Goal: Transaction & Acquisition: Obtain resource

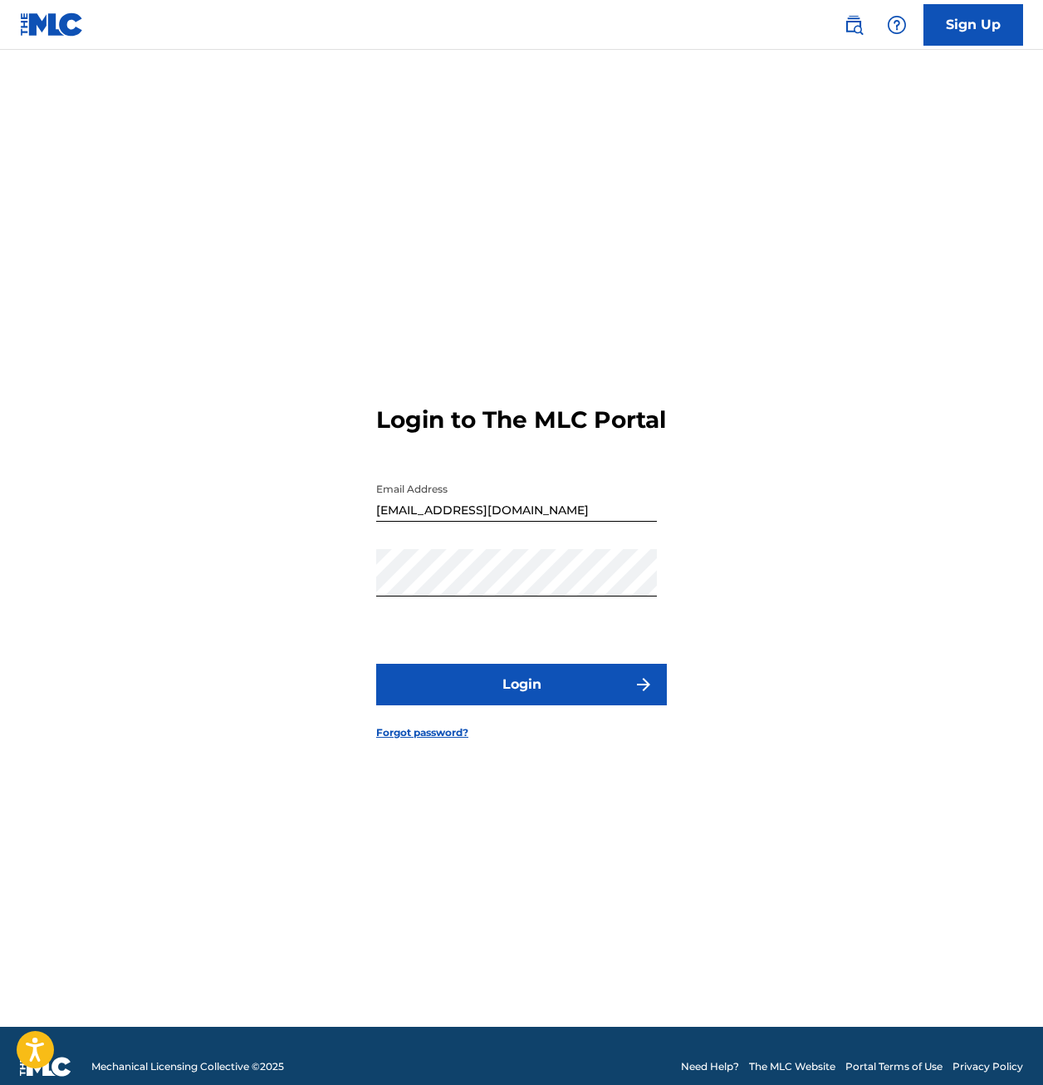
click at [552, 684] on button "Login" at bounding box center [521, 685] width 291 height 42
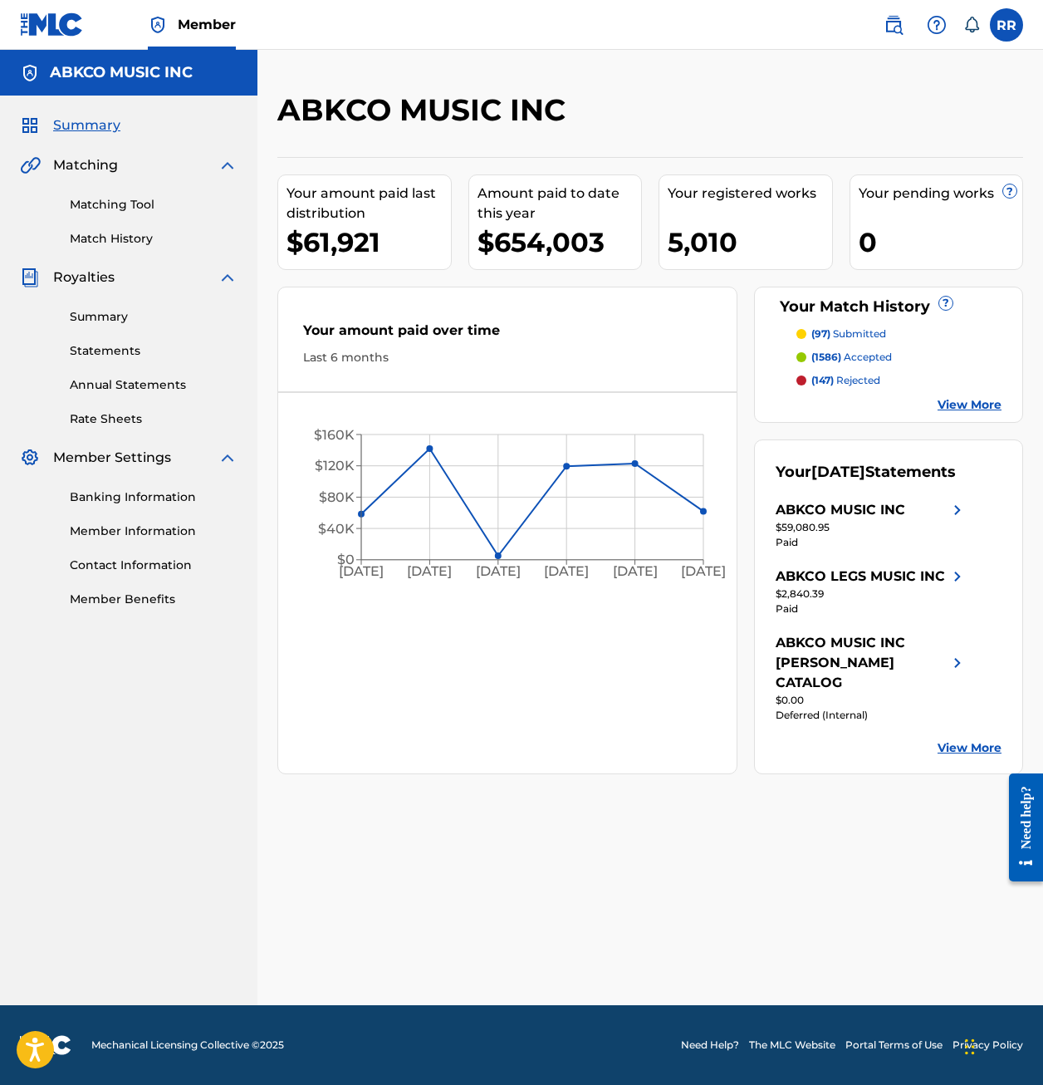
click at [126, 346] on link "Statements" at bounding box center [154, 350] width 168 height 17
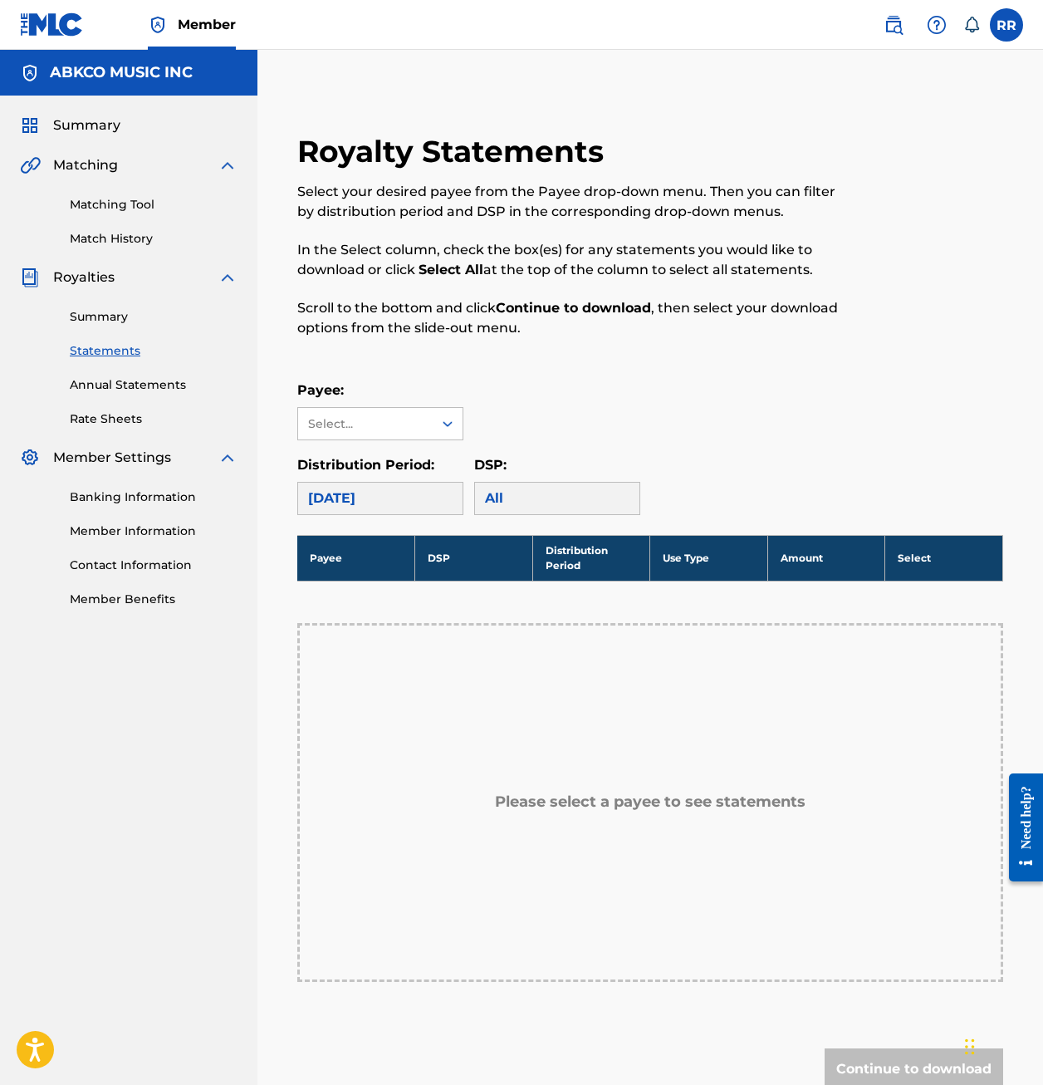
click at [404, 502] on div "[DATE]" at bounding box center [380, 498] width 166 height 33
click at [417, 428] on div "Select..." at bounding box center [364, 423] width 113 height 17
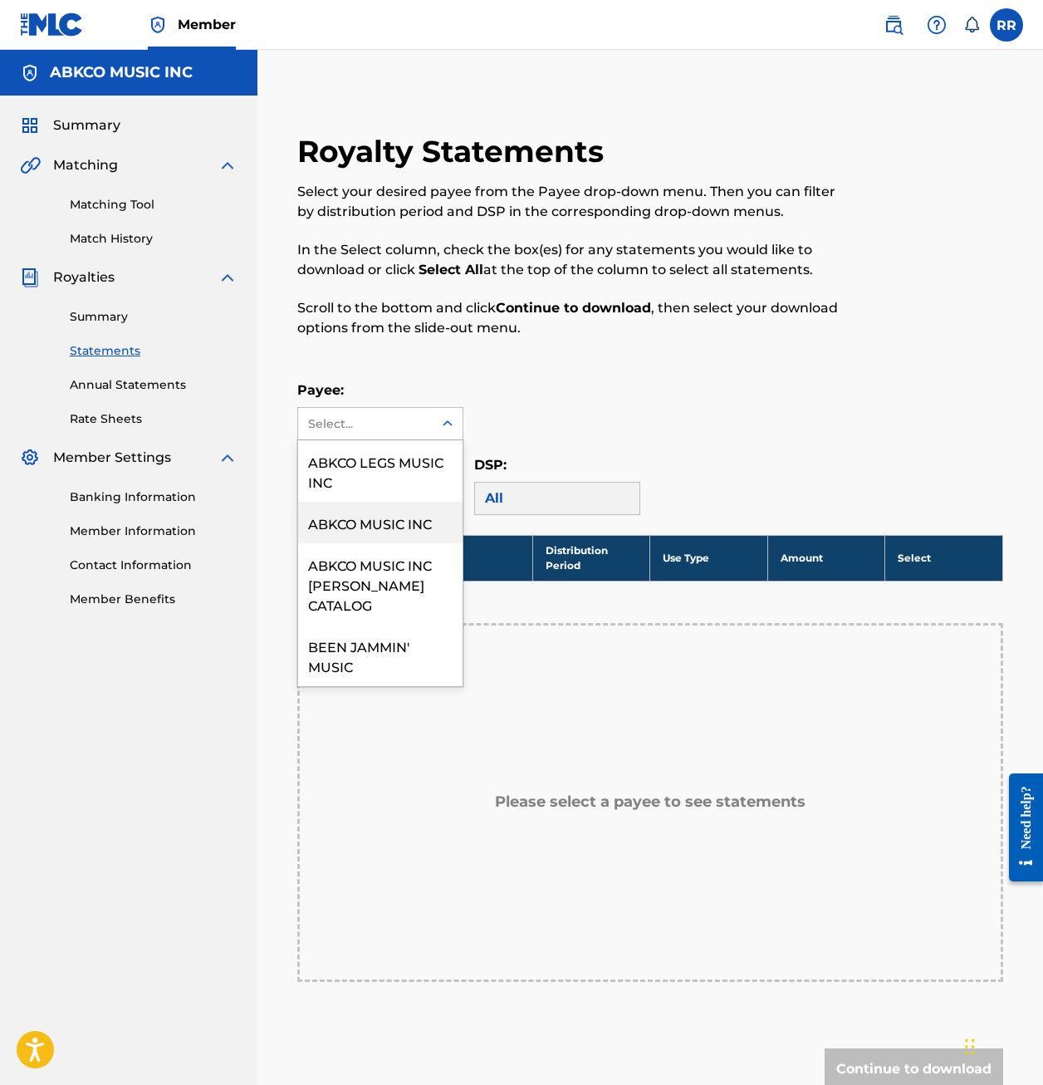
click at [413, 512] on div "ABKCO MUSIC INC" at bounding box center [380, 523] width 164 height 42
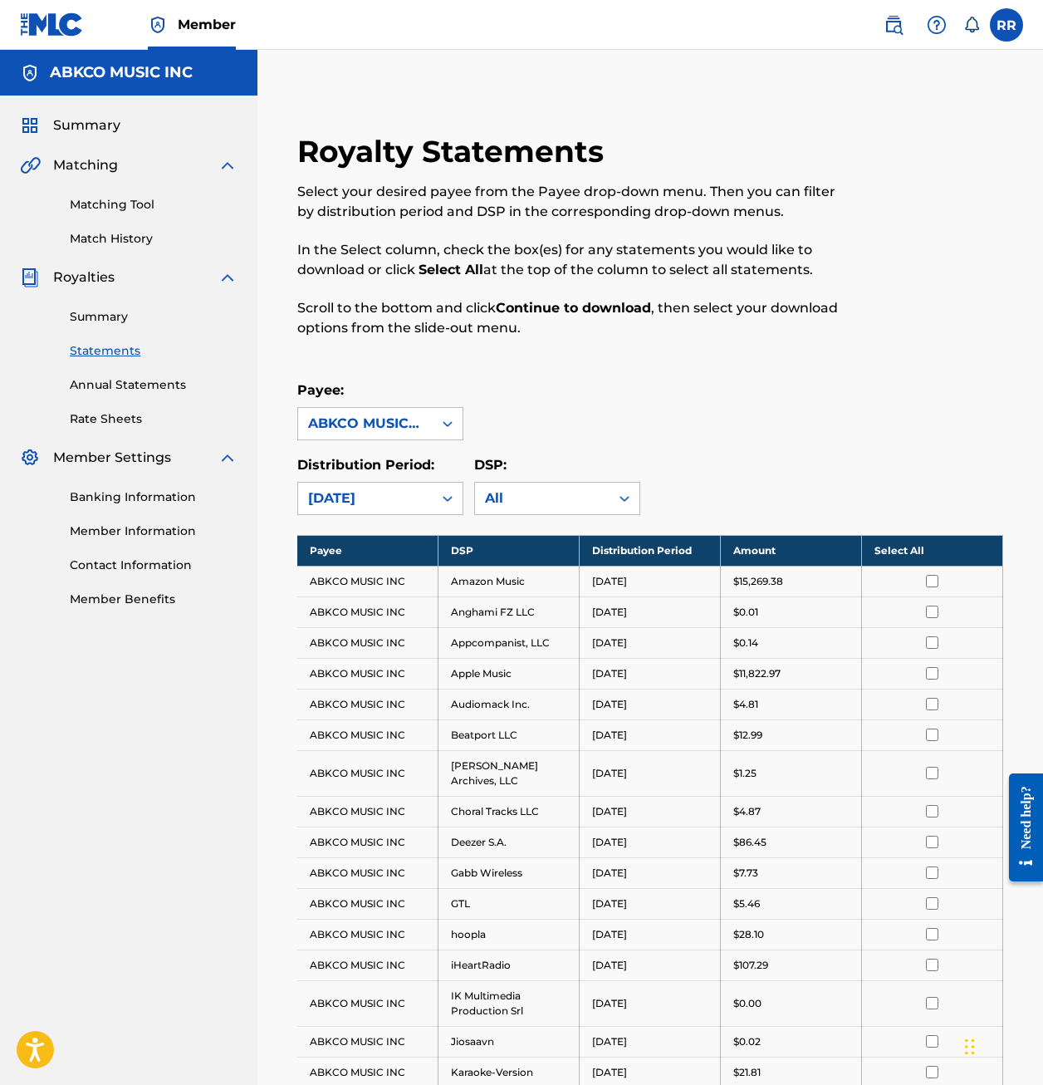
click at [891, 549] on th "Select All" at bounding box center [932, 550] width 141 height 31
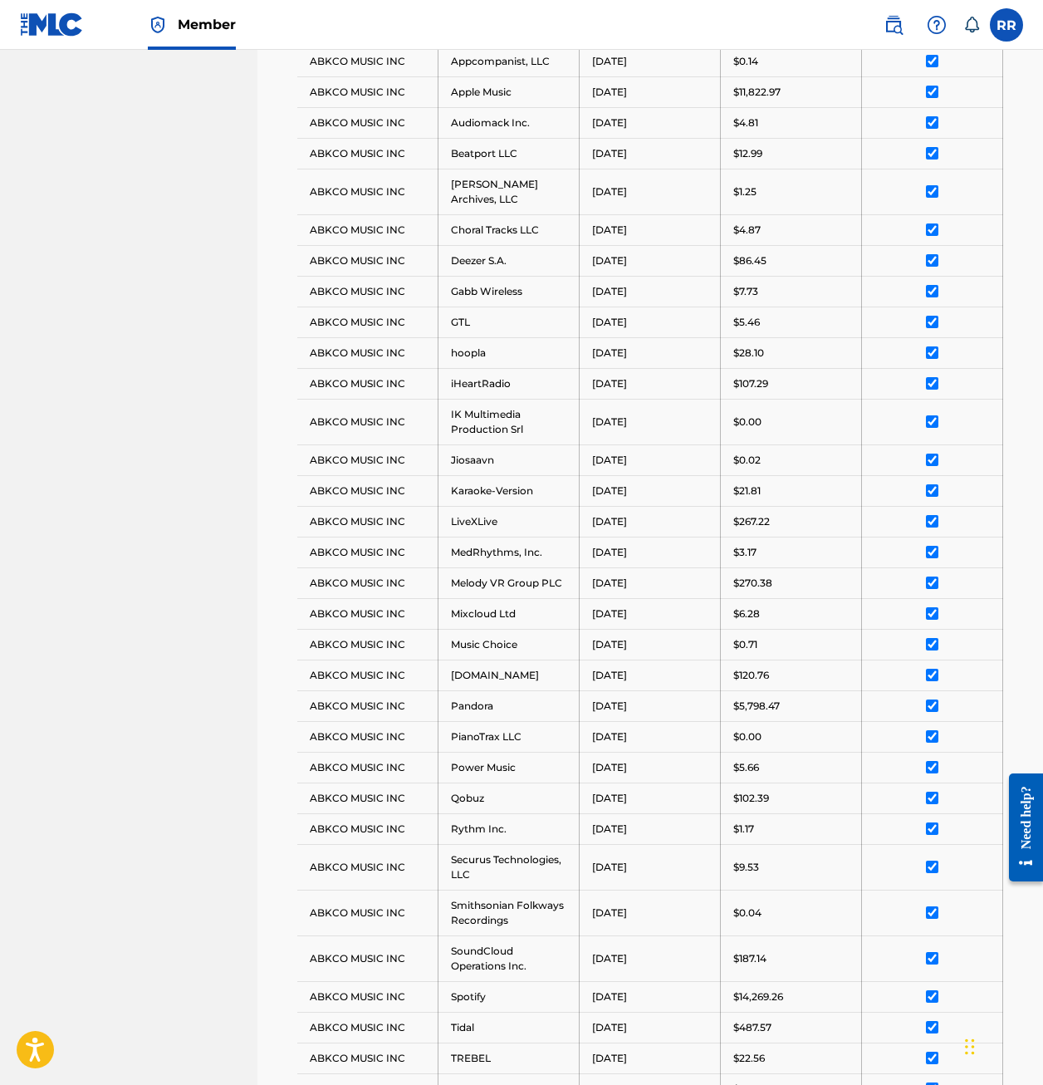
scroll to position [886, 0]
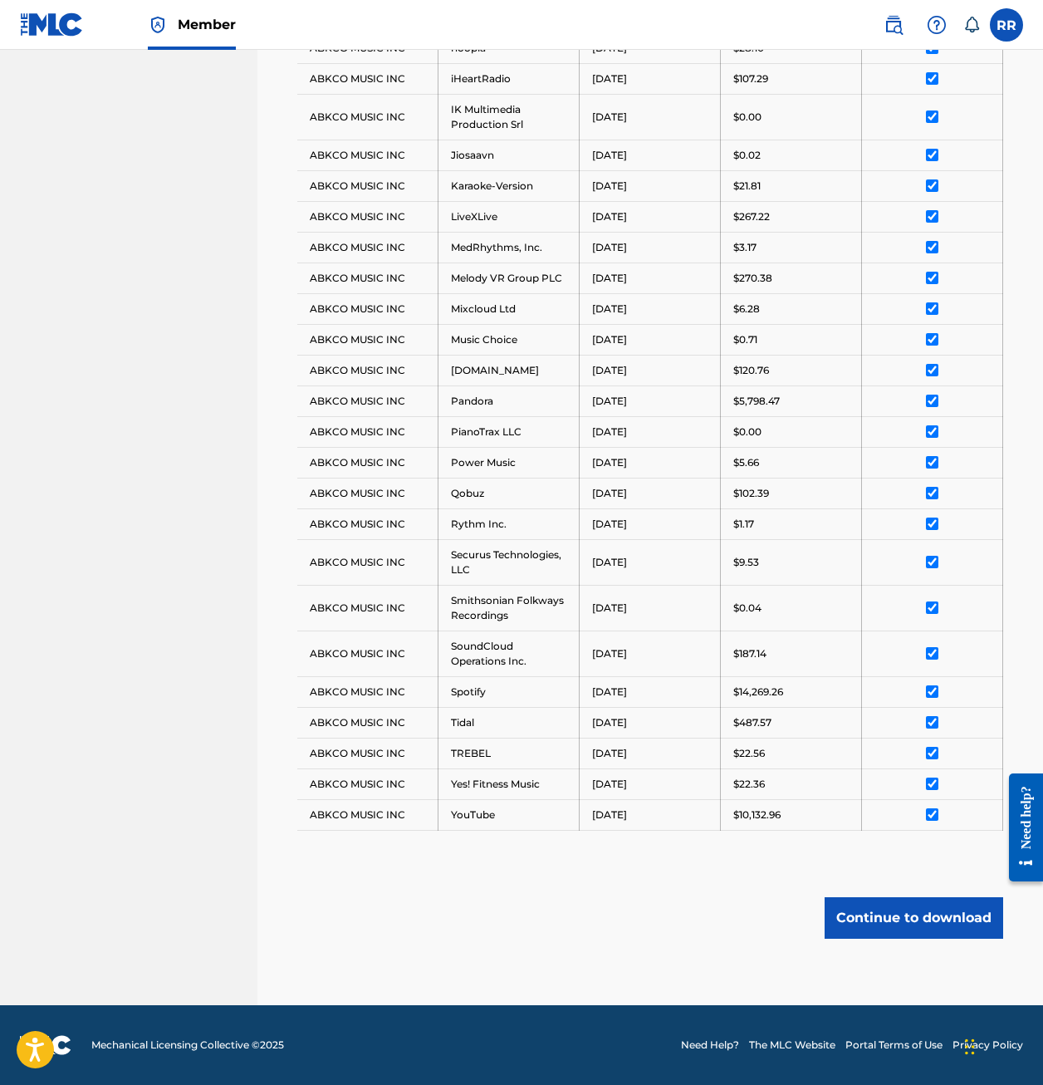
click at [888, 919] on button "Continue to download" at bounding box center [914, 918] width 179 height 42
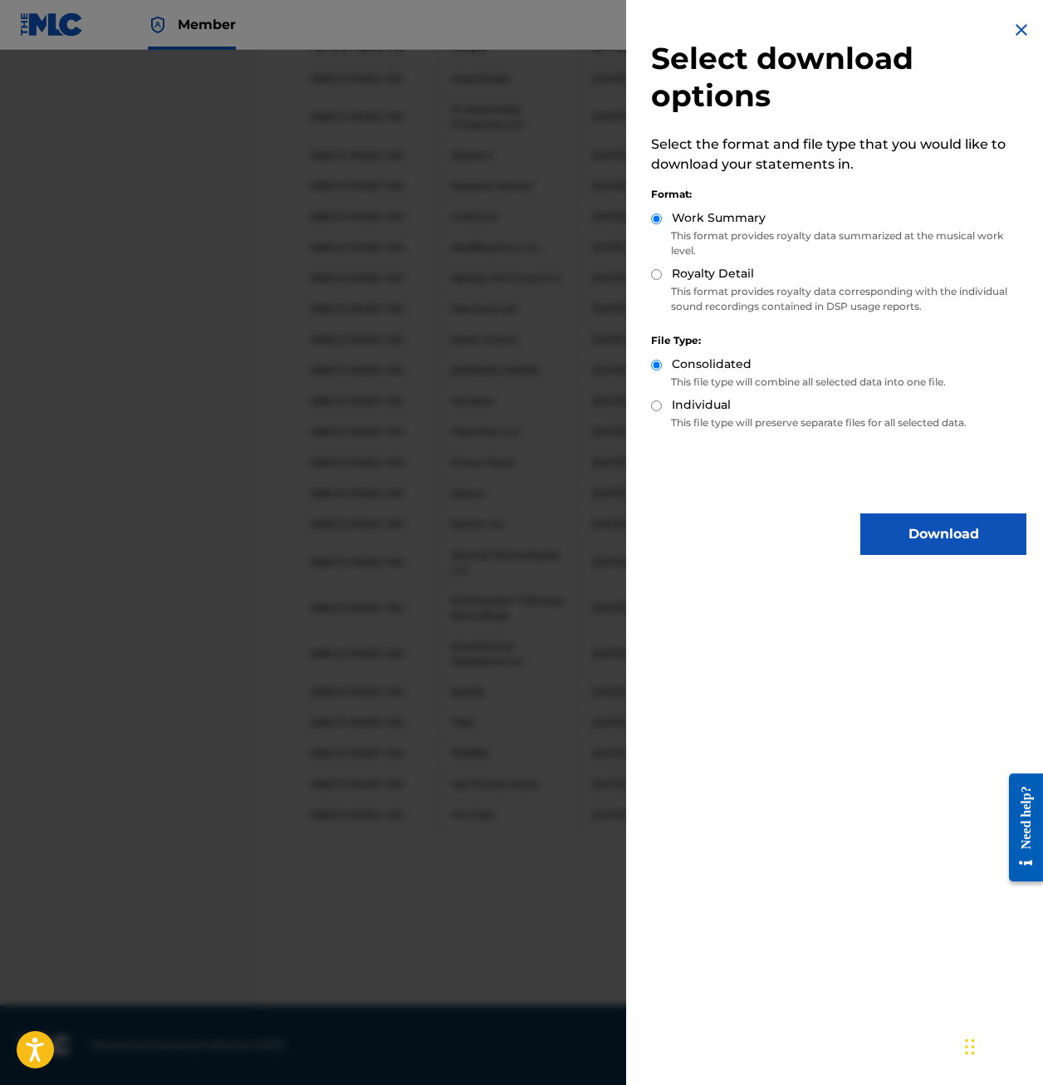
click at [901, 537] on button "Download" at bounding box center [943, 534] width 166 height 42
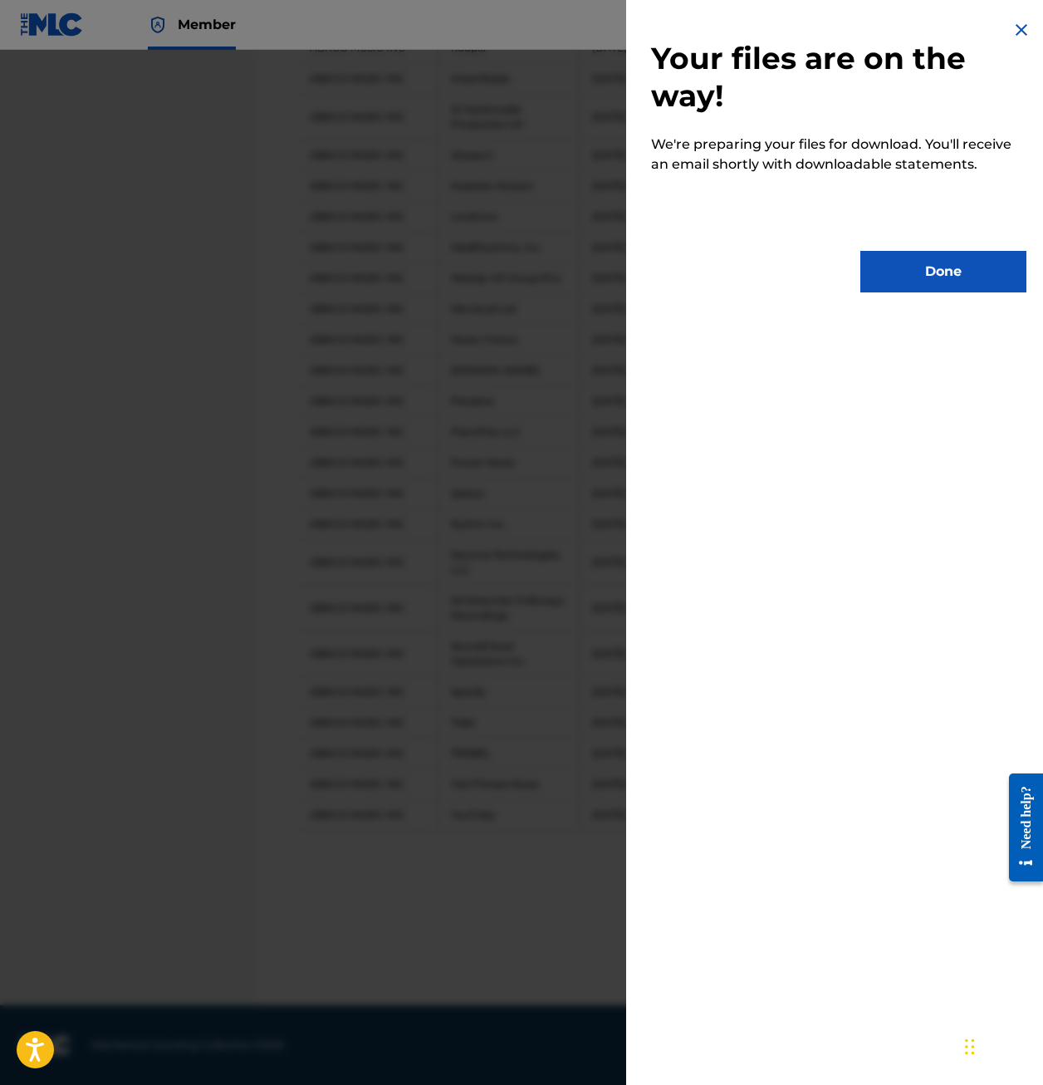
click at [939, 282] on button "Done" at bounding box center [943, 272] width 166 height 42
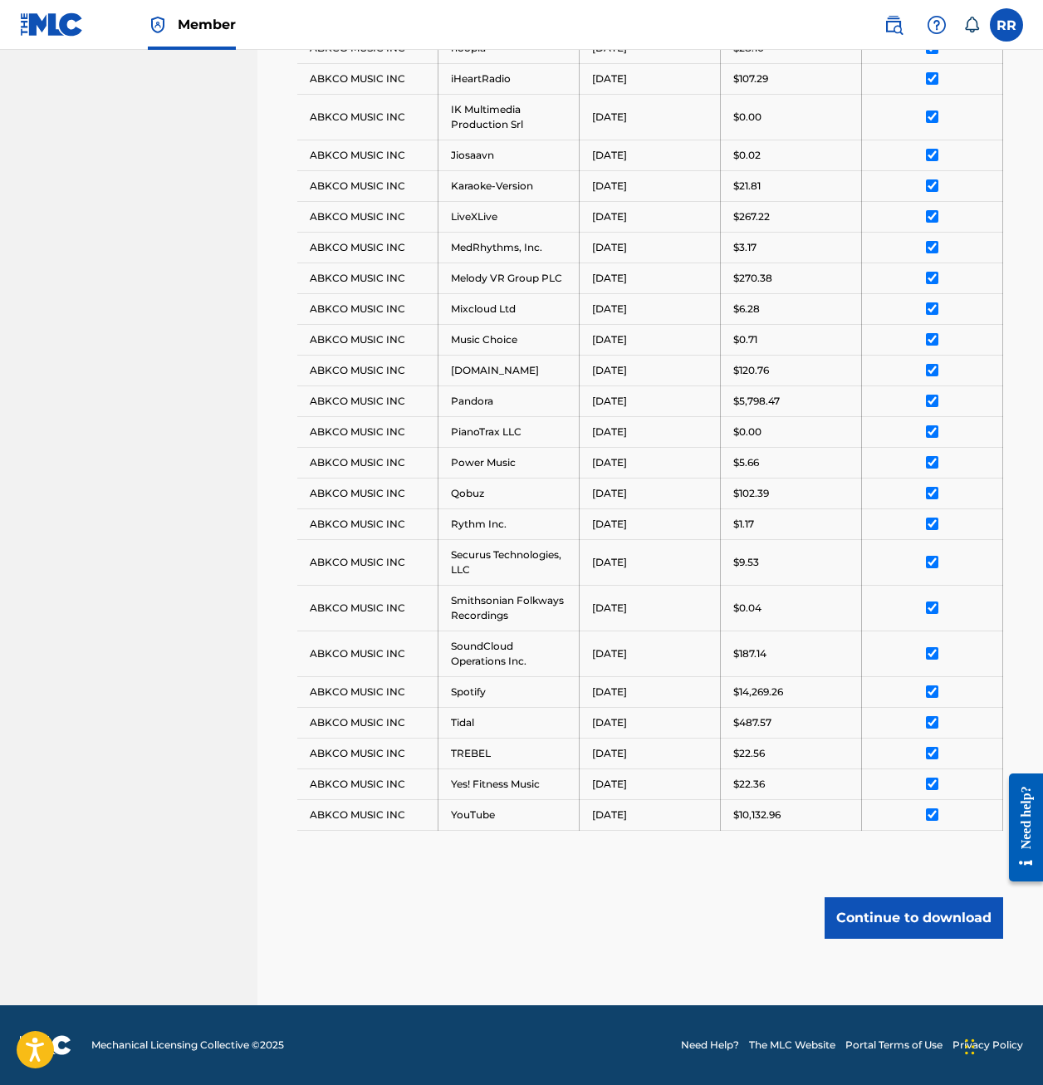
click at [884, 925] on button "Continue to download" at bounding box center [914, 918] width 179 height 42
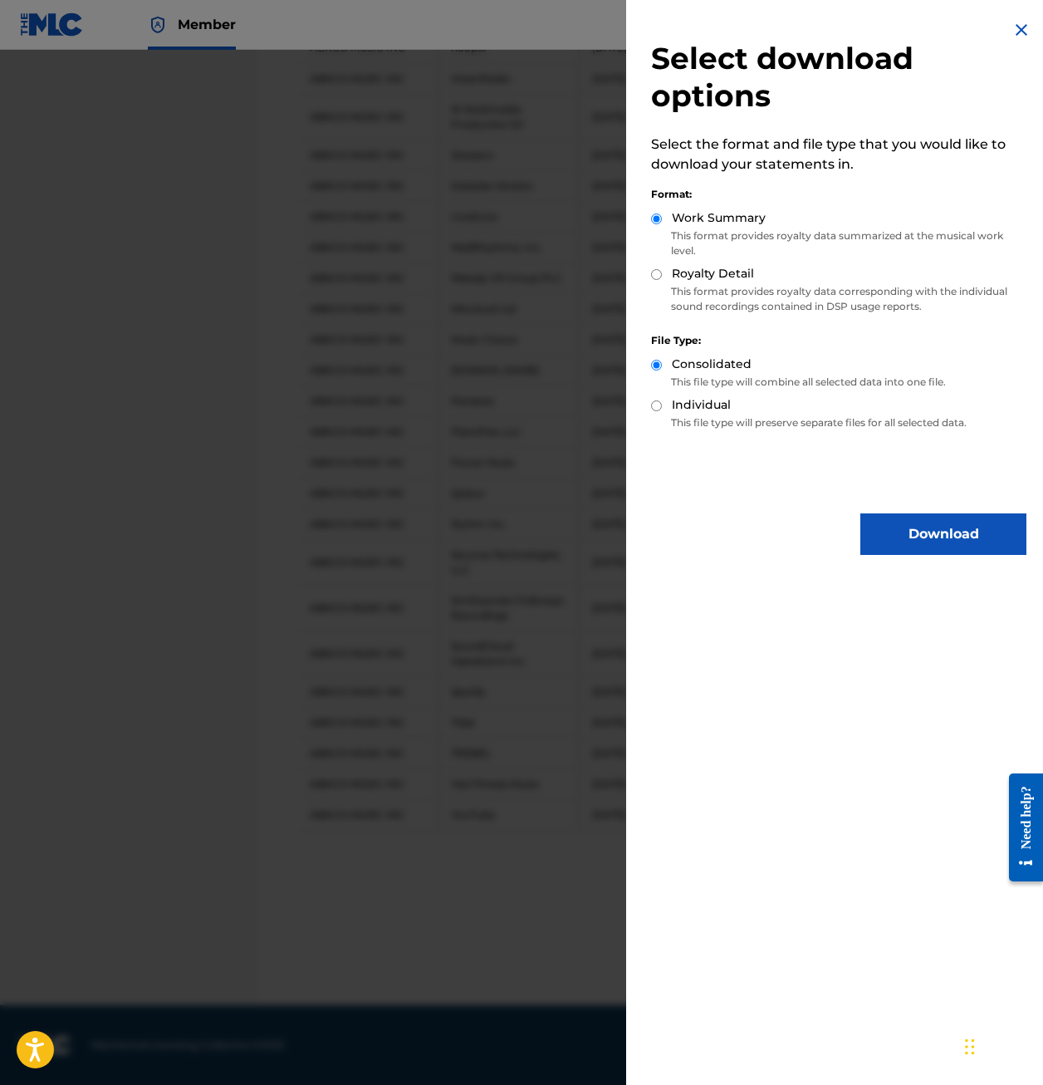
click at [703, 281] on label "Royalty Detail" at bounding box center [713, 273] width 82 height 17
click at [662, 280] on input "Royalty Detail" at bounding box center [656, 274] width 11 height 11
radio input "true"
click at [904, 543] on button "Download" at bounding box center [943, 534] width 166 height 42
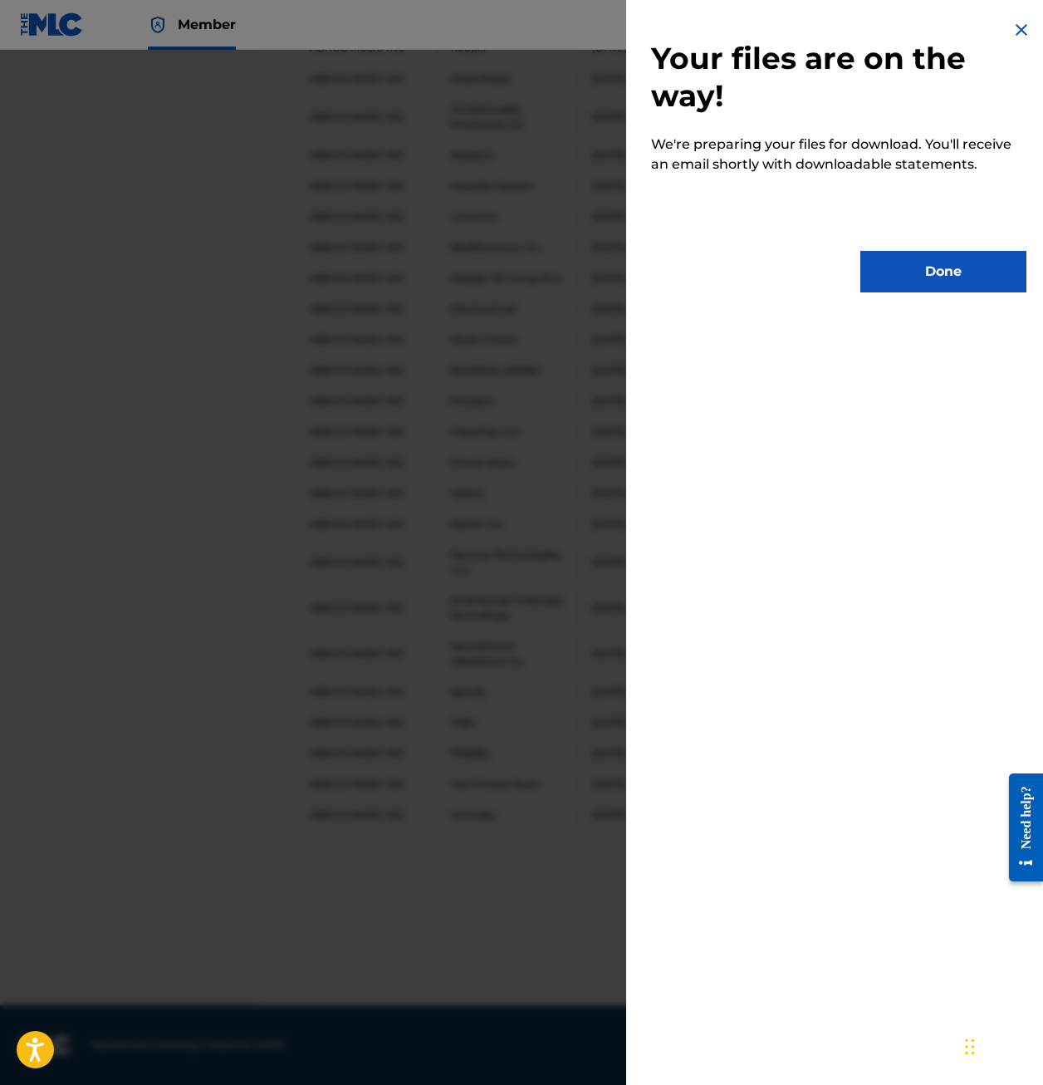
click at [892, 277] on button "Done" at bounding box center [943, 272] width 166 height 42
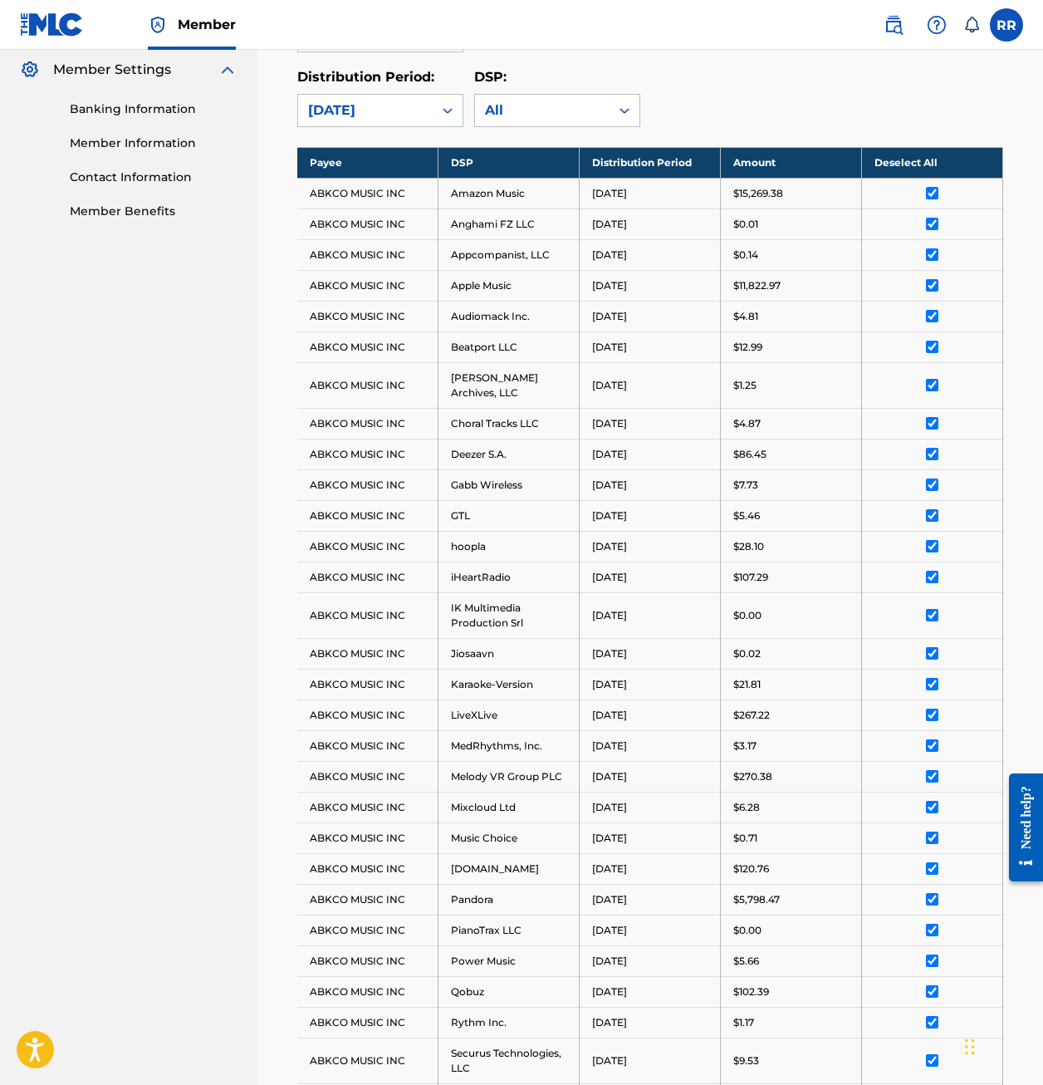
scroll to position [139, 0]
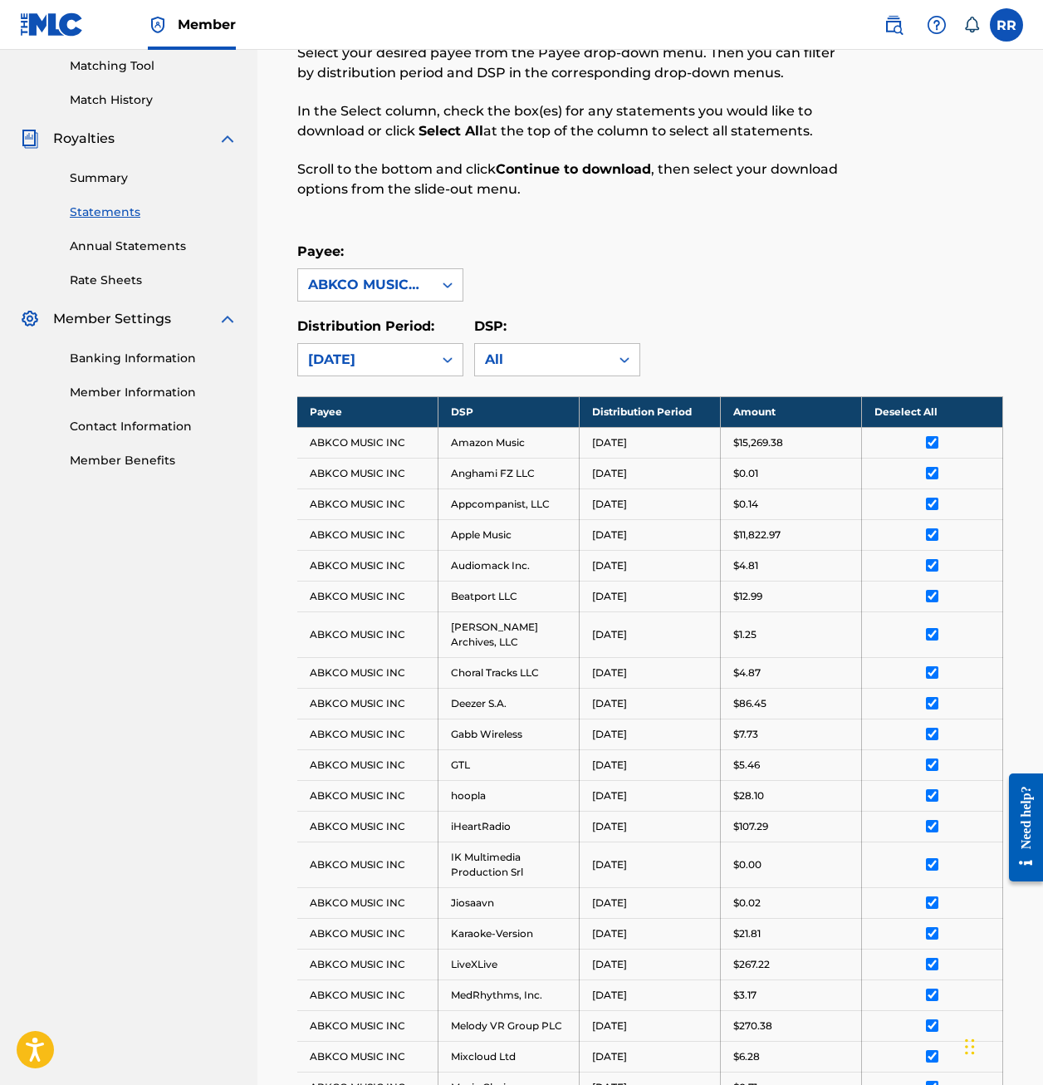
click at [596, 47] on nav "Member RR RR Royalty Receivable royaltyreceivable@abkco.com Notification Prefer…" at bounding box center [521, 25] width 1043 height 50
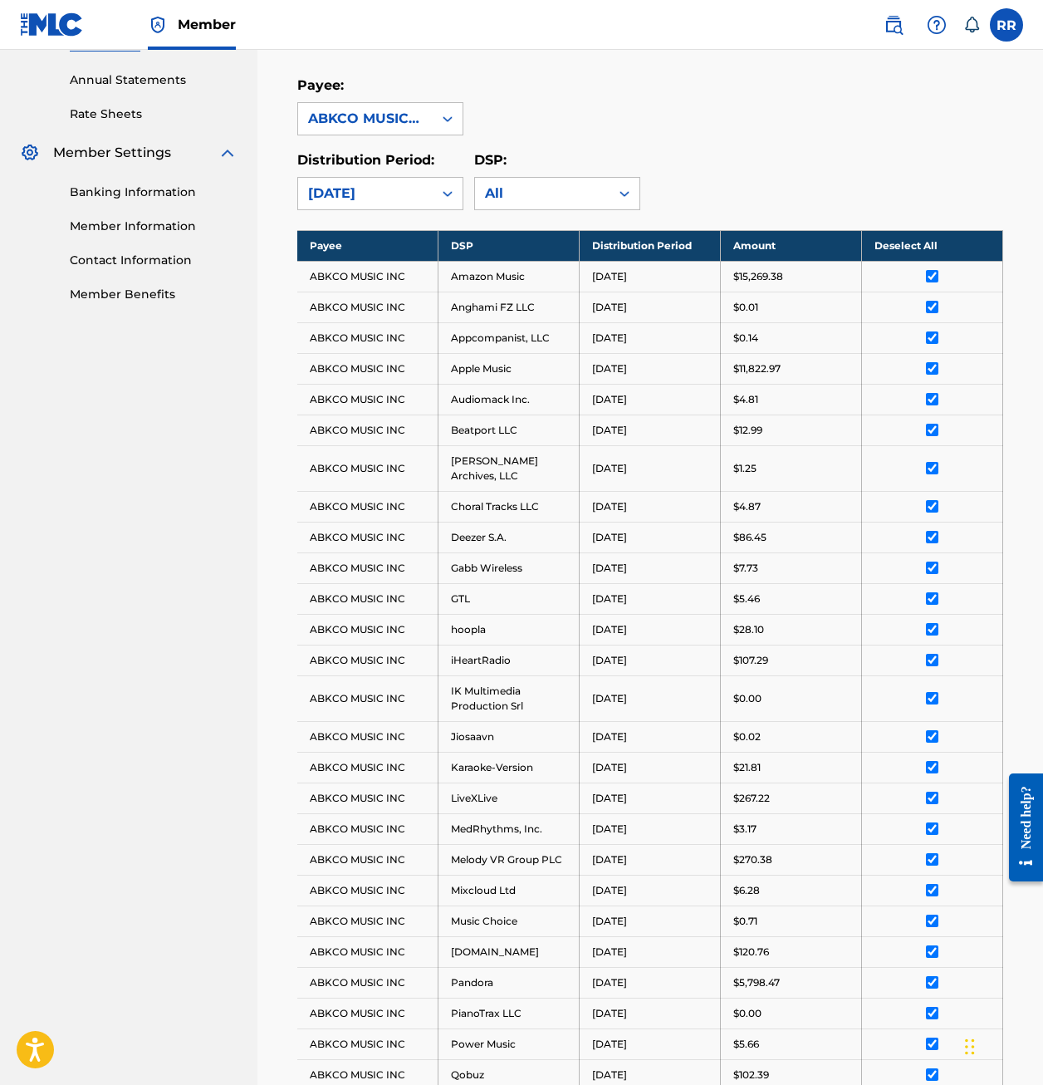
scroll to position [0, 0]
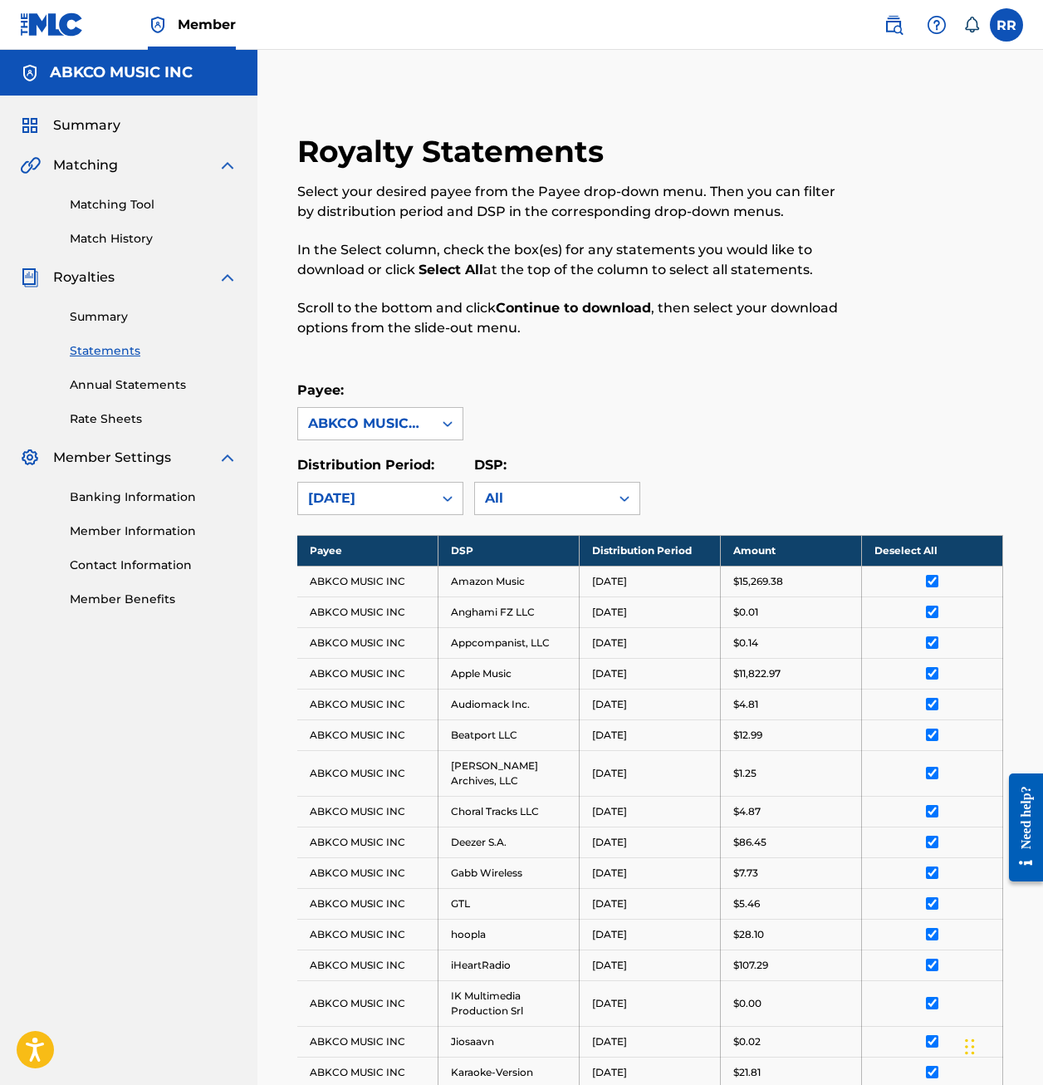
click at [86, 320] on link "Summary" at bounding box center [154, 316] width 168 height 17
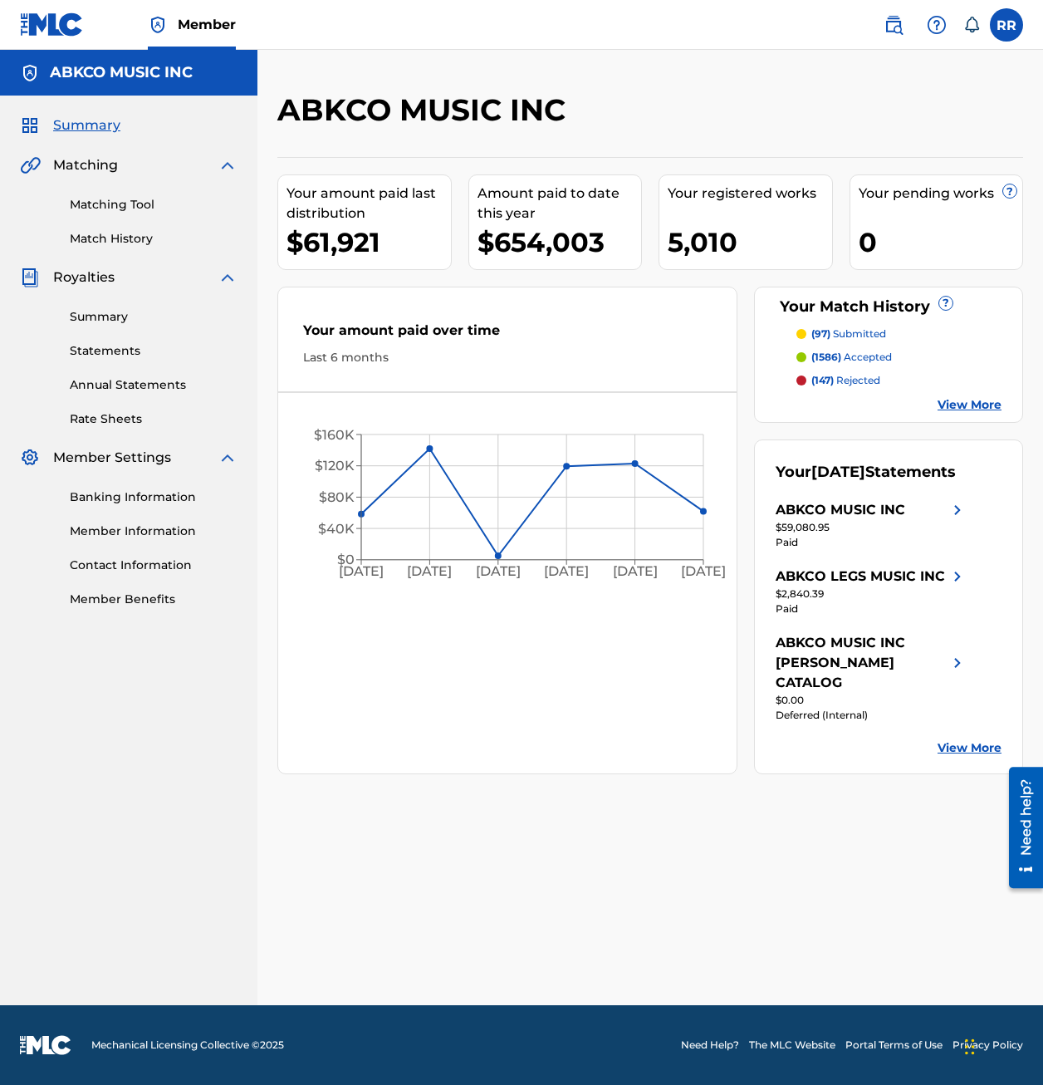
click at [138, 388] on link "Annual Statements" at bounding box center [154, 384] width 168 height 17
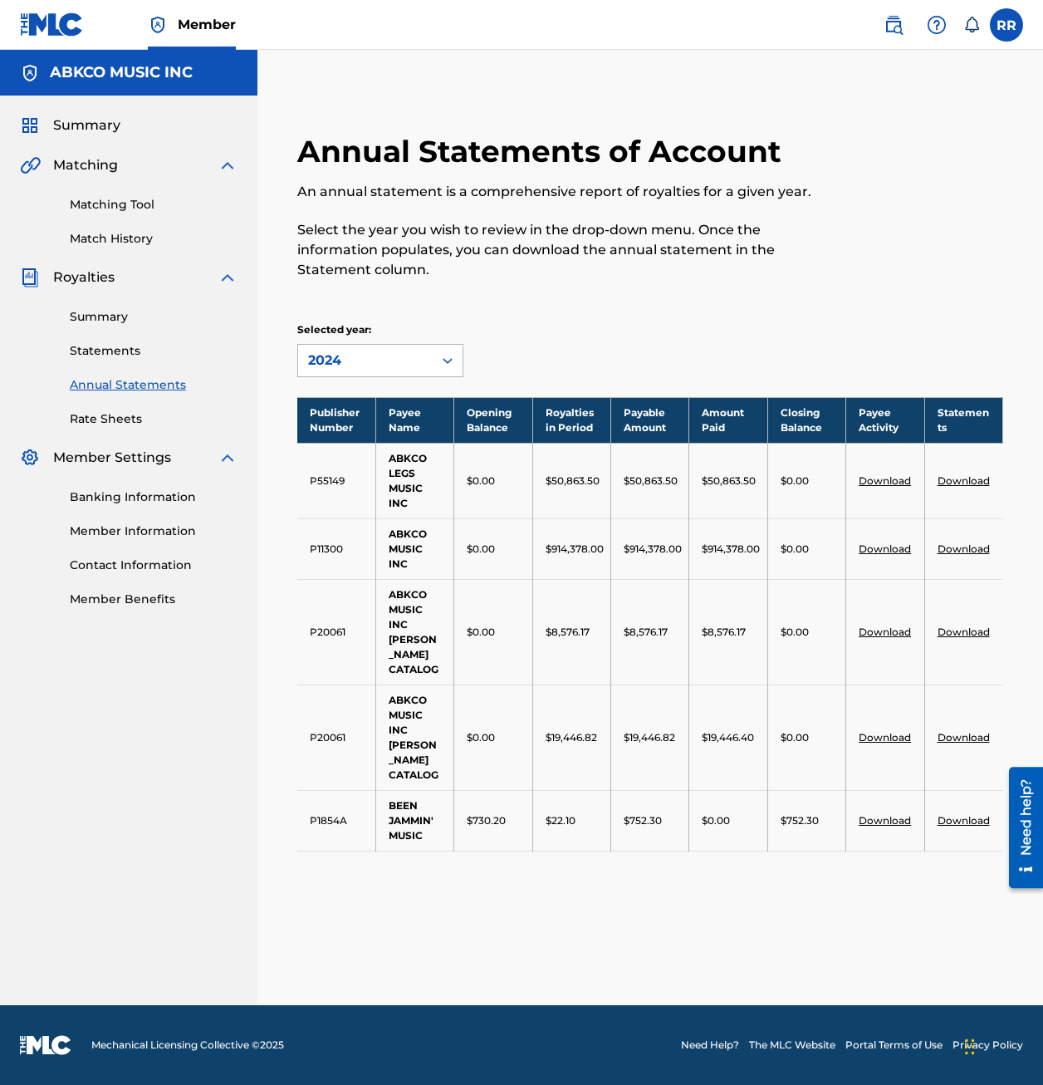
click at [347, 347] on div "2024" at bounding box center [365, 361] width 135 height 32
click at [120, 345] on link "Statements" at bounding box center [154, 350] width 168 height 17
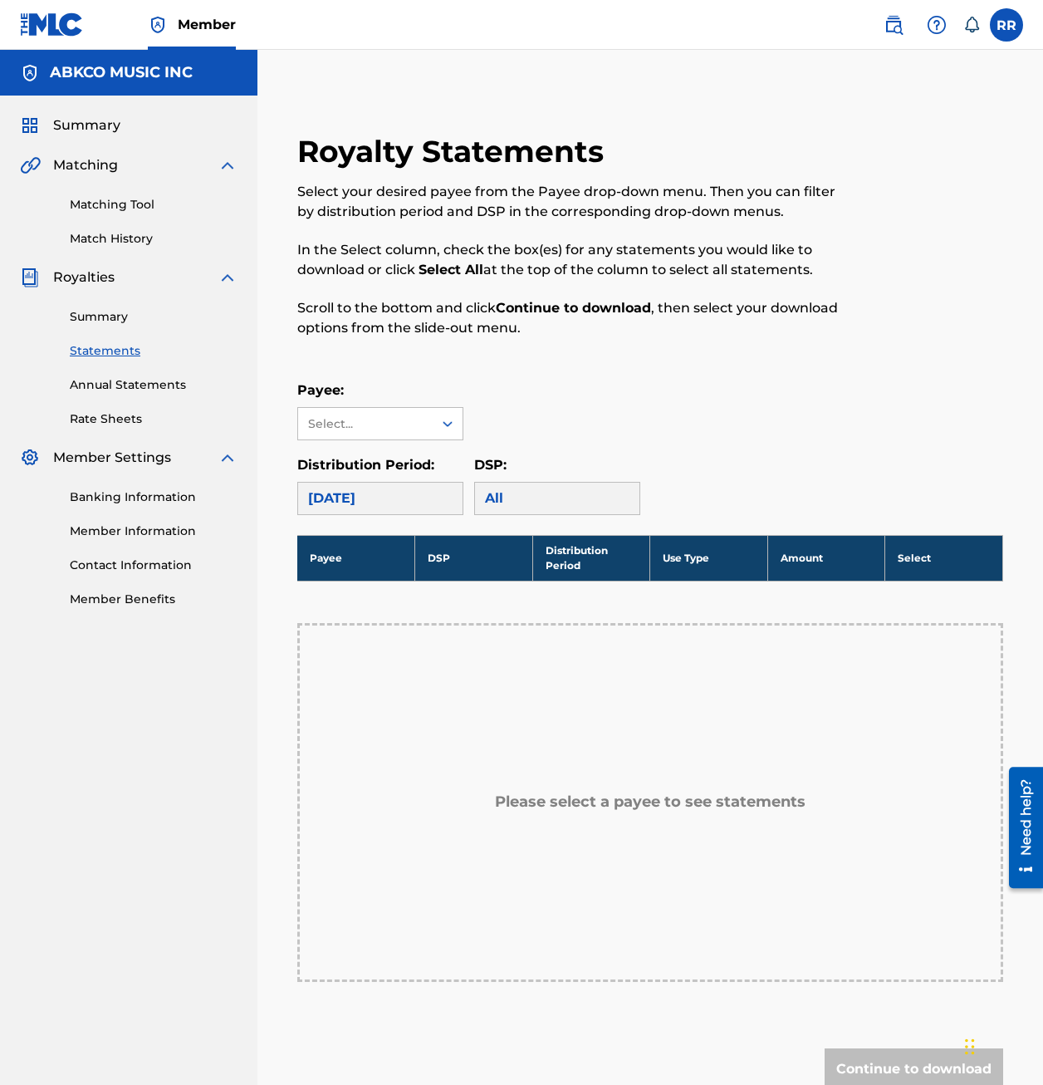
click at [126, 377] on link "Annual Statements" at bounding box center [154, 384] width 168 height 17
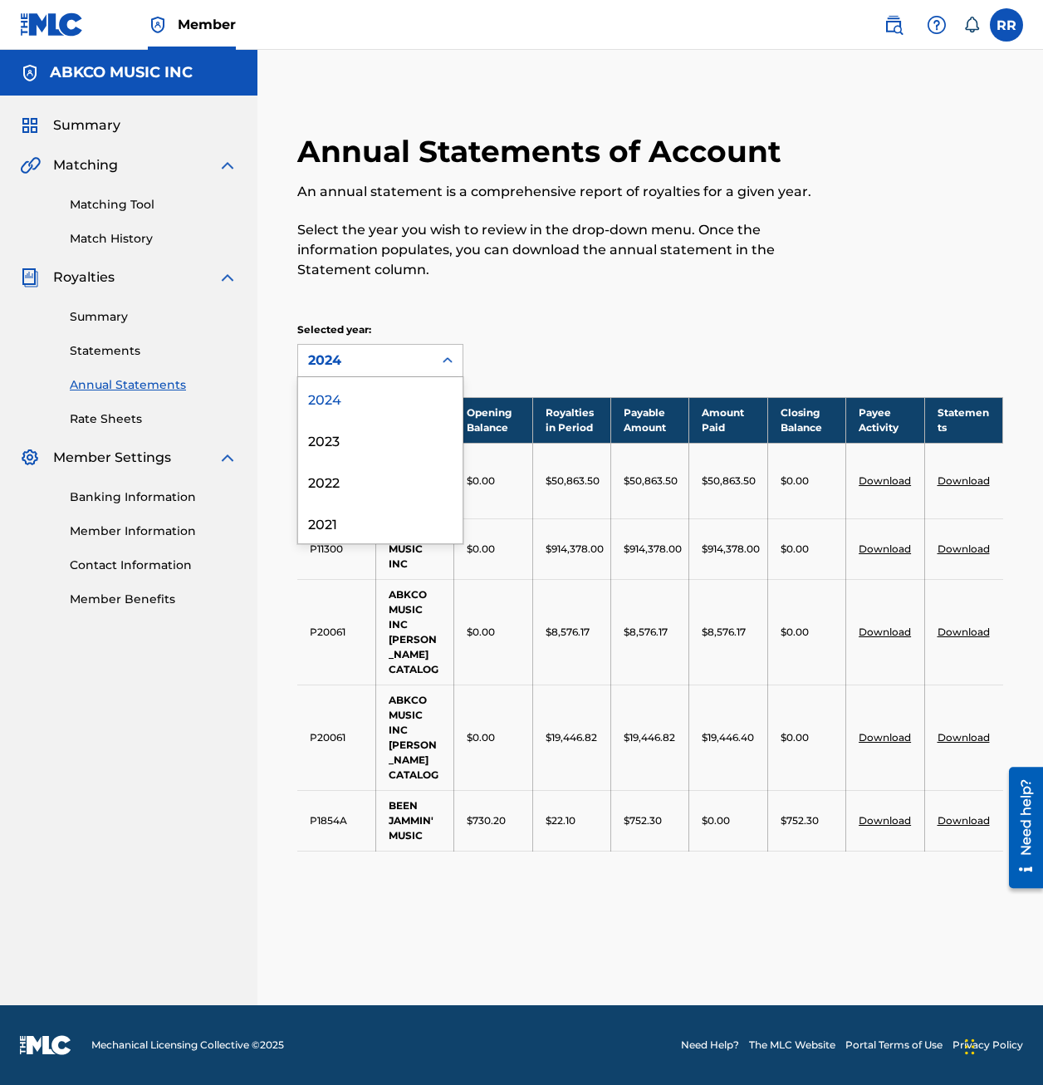
click at [429, 372] on div "2024" at bounding box center [365, 361] width 135 height 32
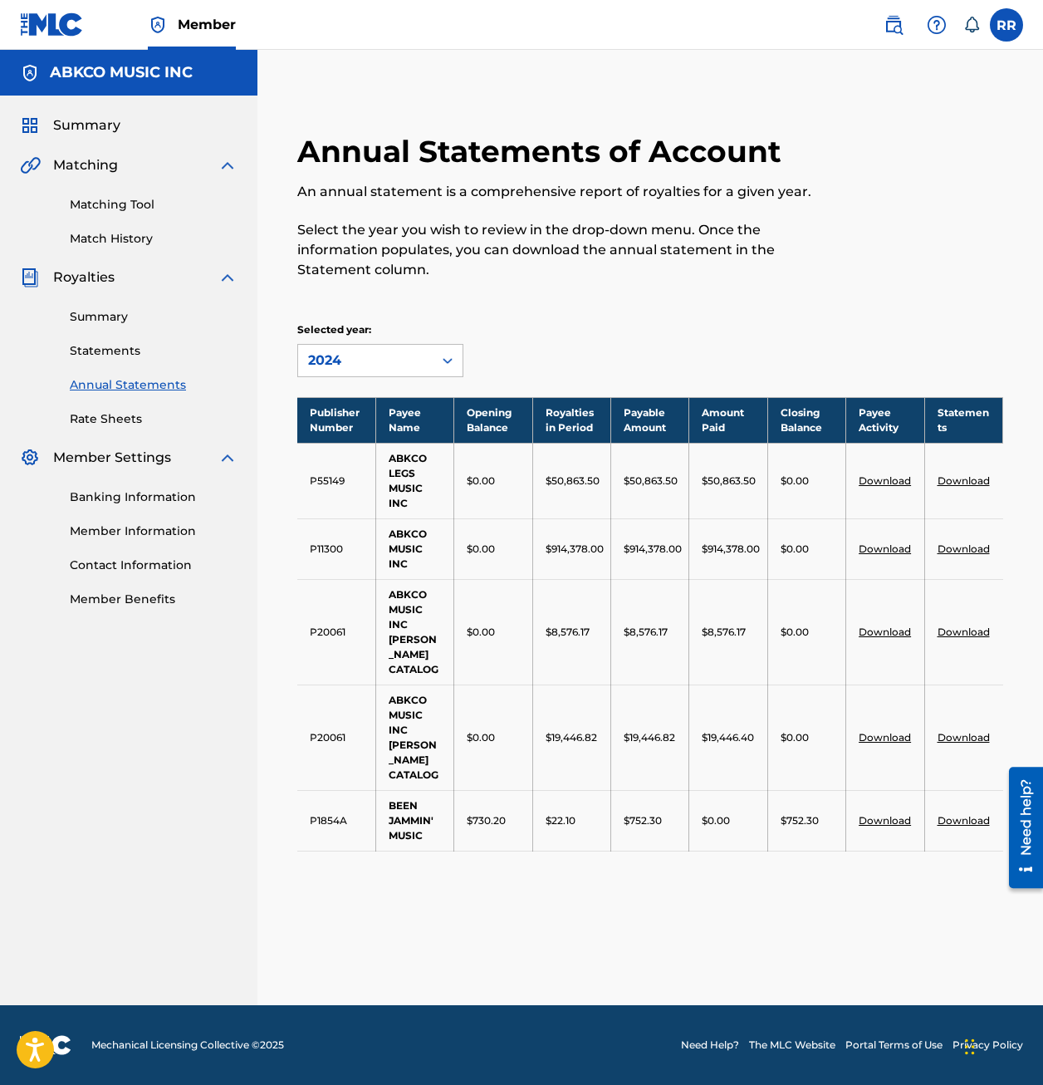
click at [119, 354] on link "Statements" at bounding box center [154, 350] width 168 height 17
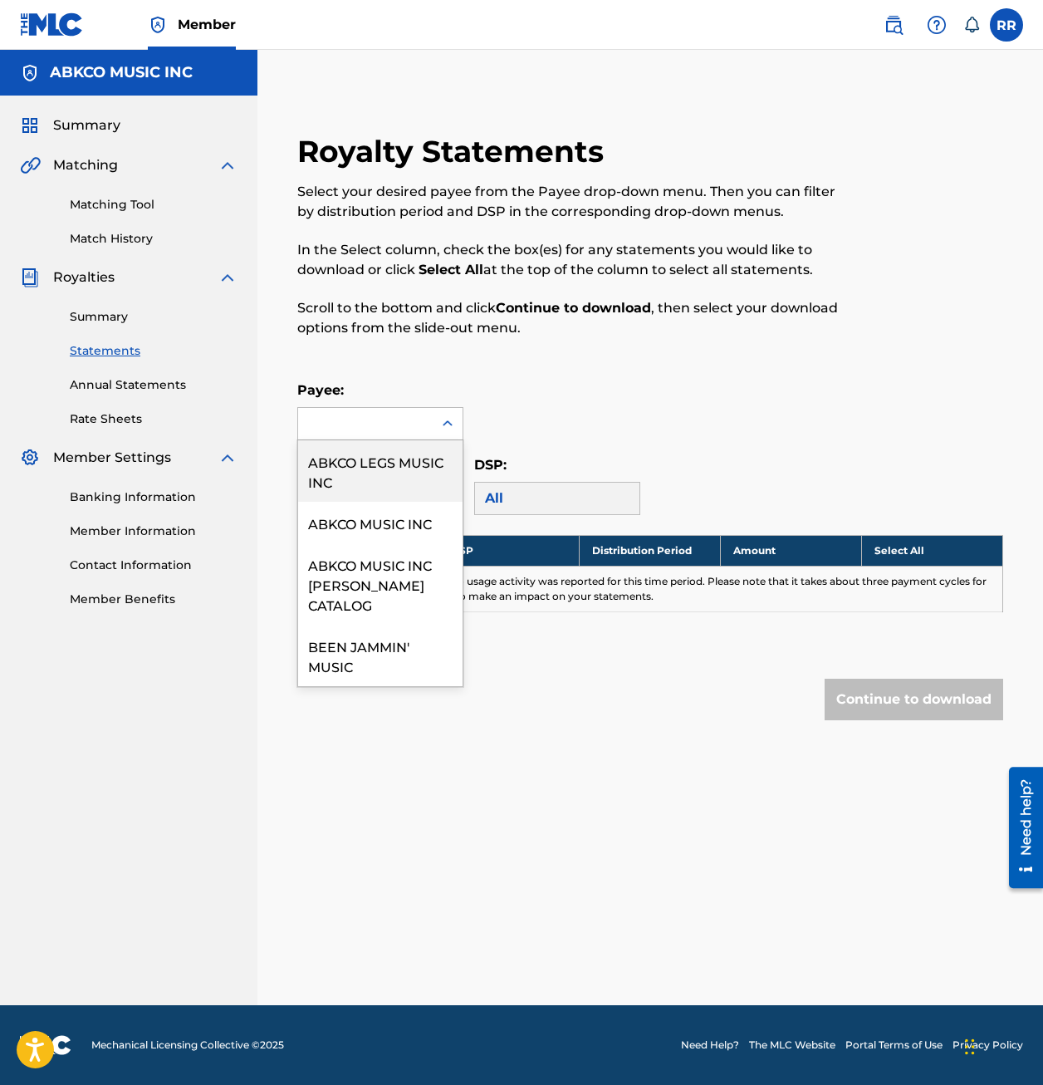
click at [389, 408] on div at bounding box center [365, 424] width 135 height 32
click at [367, 468] on div "ABKCO LEGS MUSIC INC" at bounding box center [380, 470] width 164 height 61
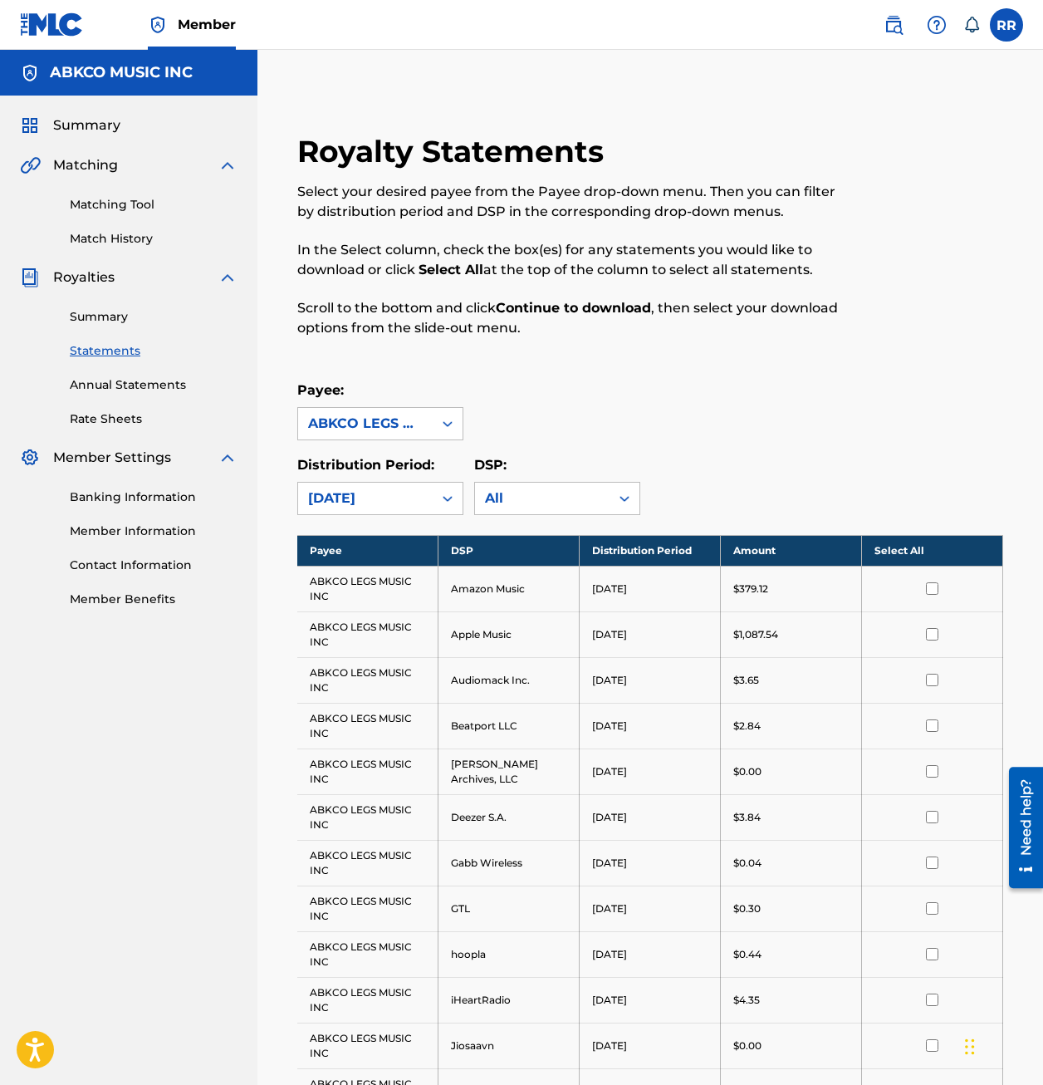
click at [430, 515] on div "Royalty Statements Select your desired payee from the Payee drop-down menu. The…" at bounding box center [650, 1076] width 746 height 1887
click at [921, 551] on th "Select All" at bounding box center [932, 550] width 141 height 31
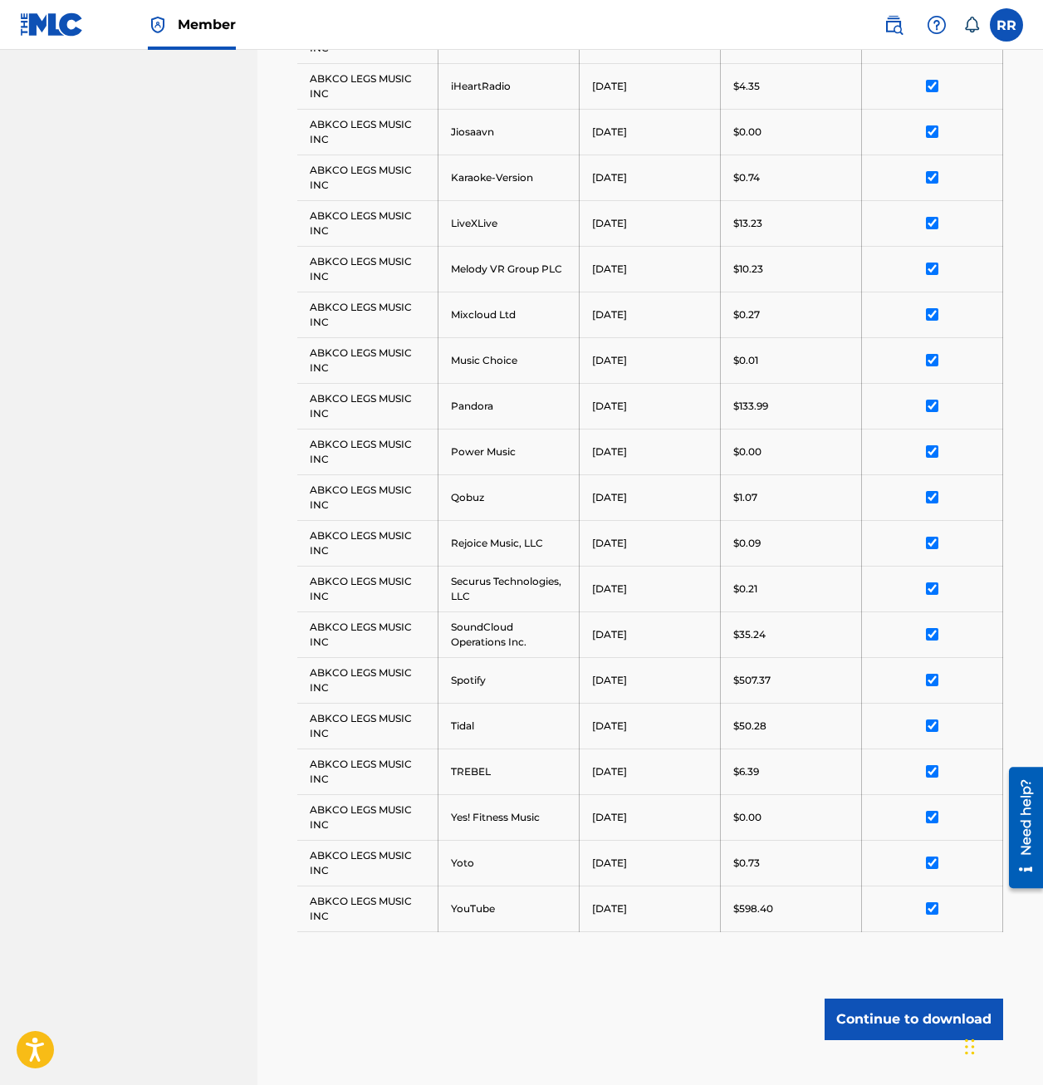
scroll to position [1015, 0]
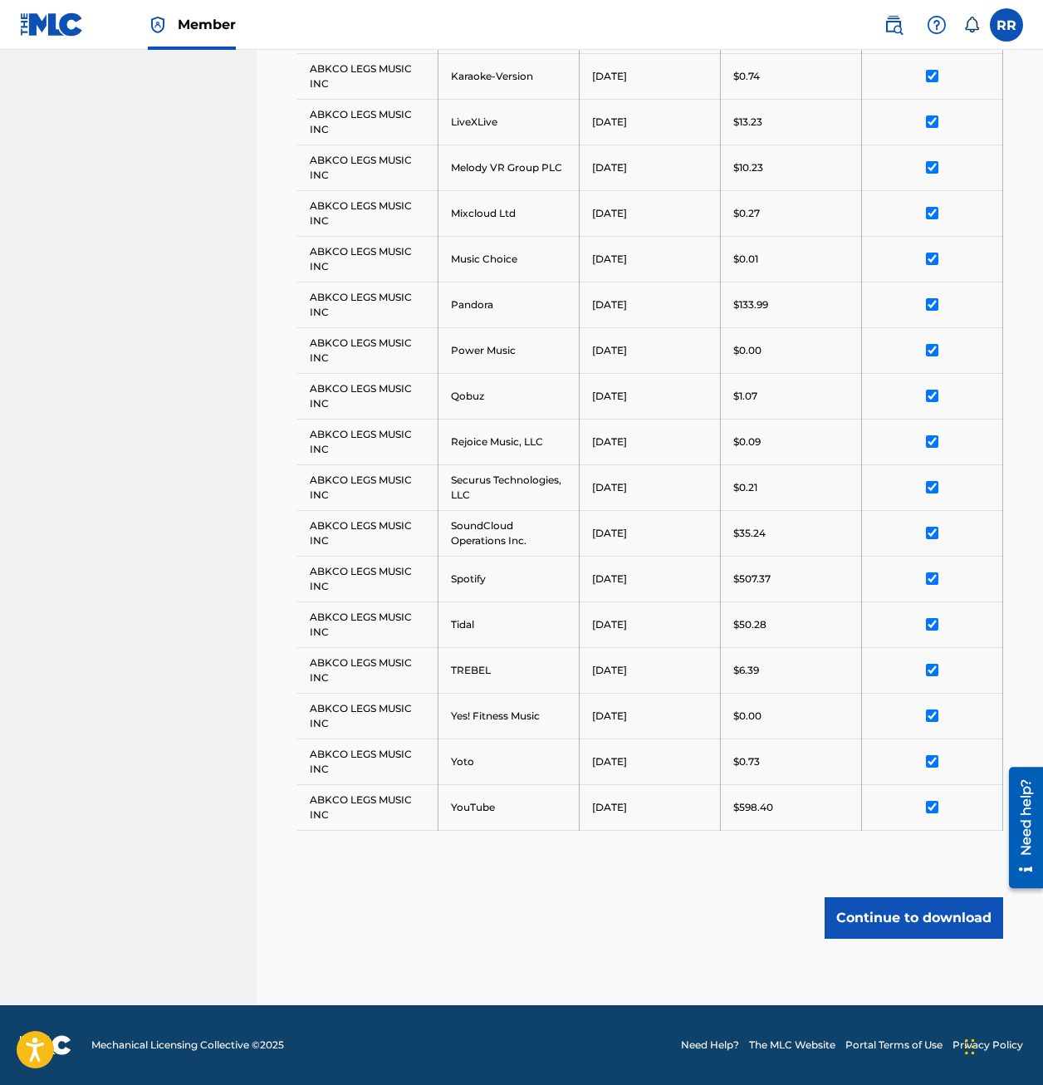
click at [899, 924] on button "Continue to download" at bounding box center [914, 918] width 179 height 42
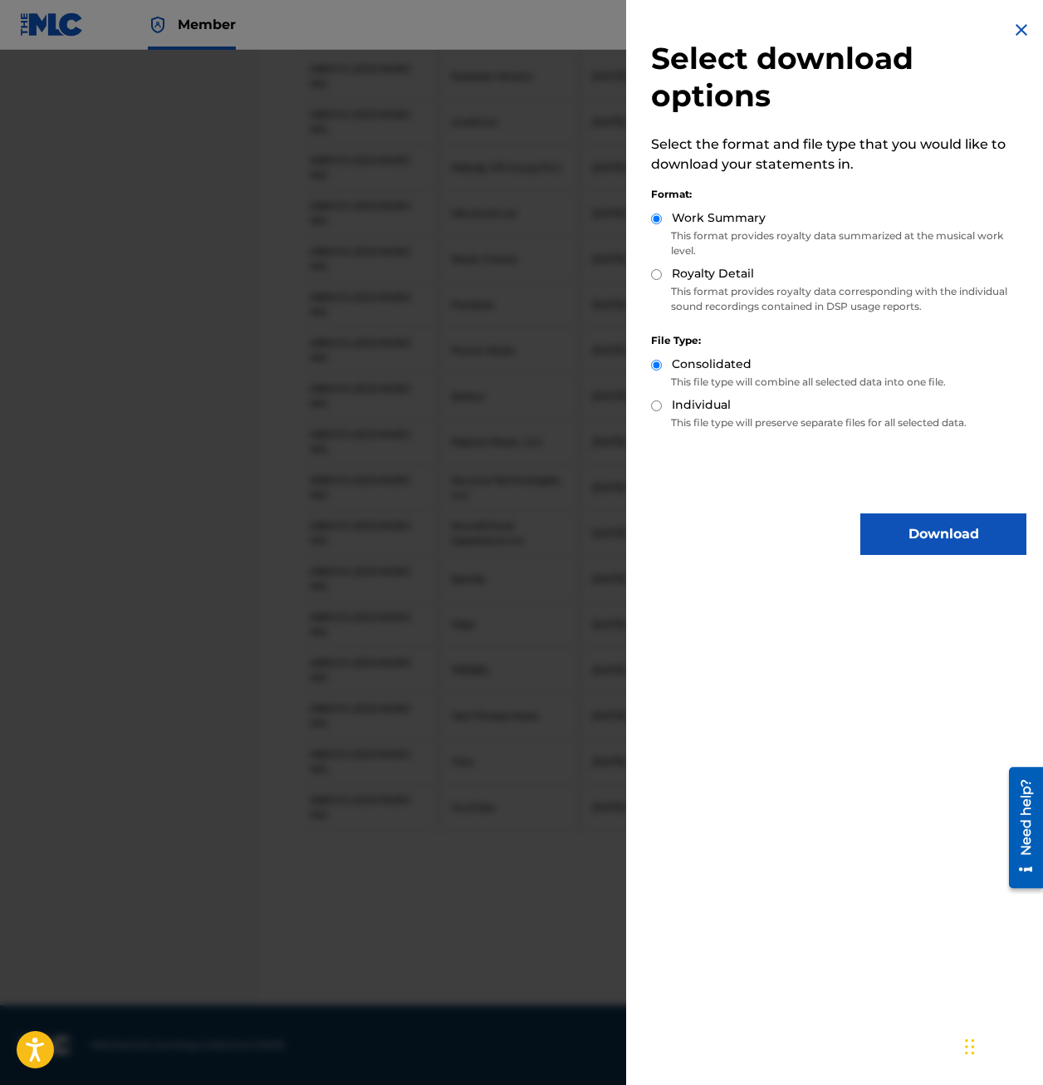
click at [929, 530] on button "Download" at bounding box center [943, 534] width 166 height 42
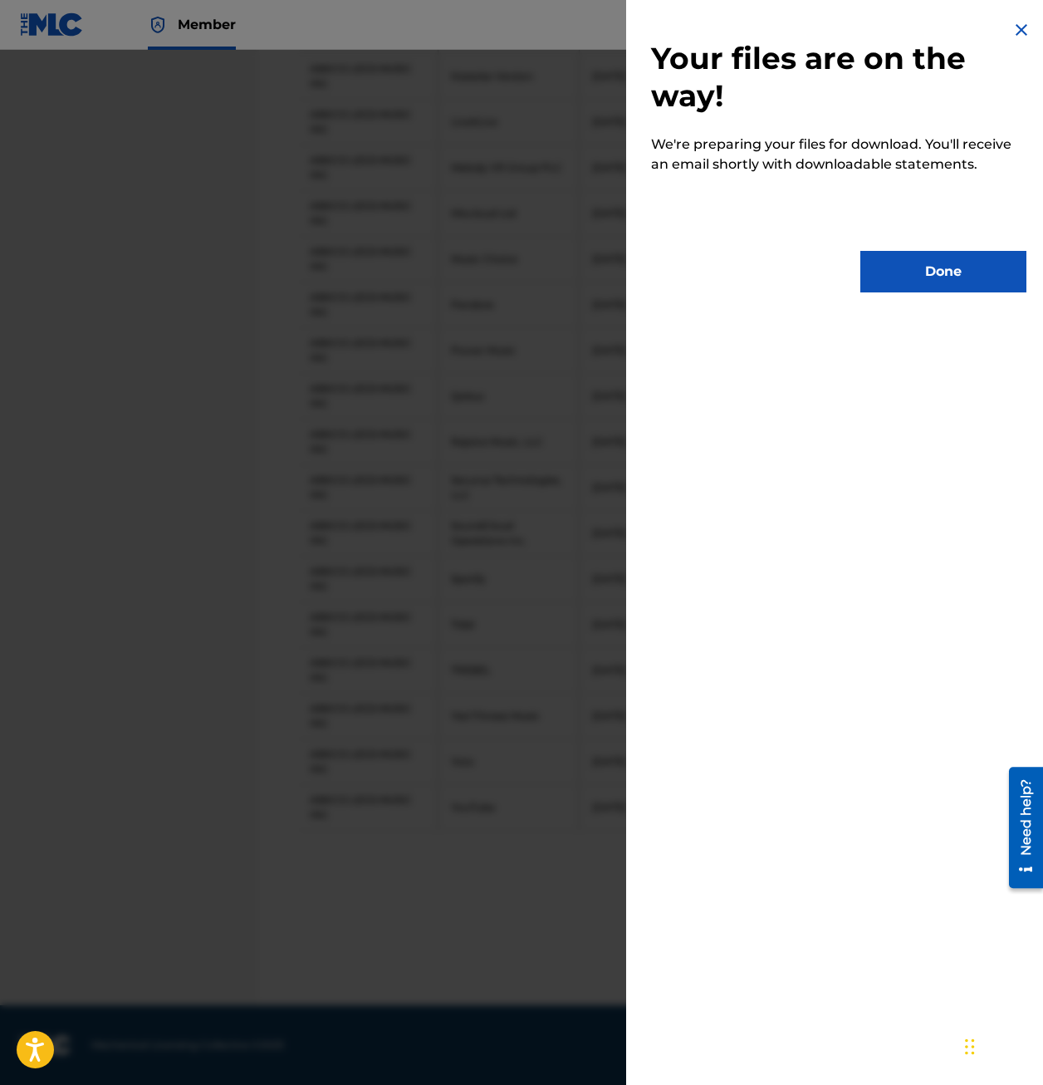
click at [897, 270] on button "Done" at bounding box center [943, 272] width 166 height 42
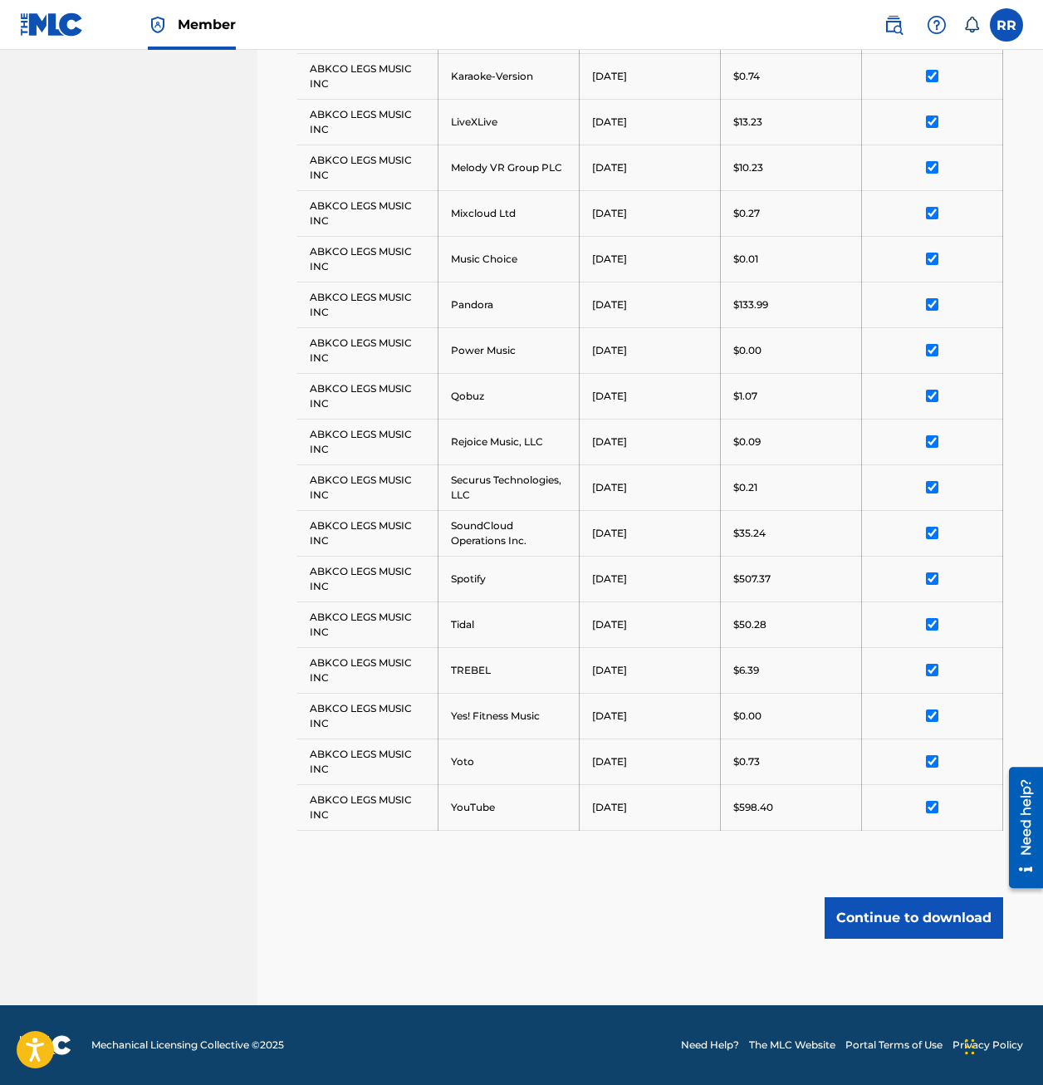
click at [910, 914] on button "Continue to download" at bounding box center [914, 918] width 179 height 42
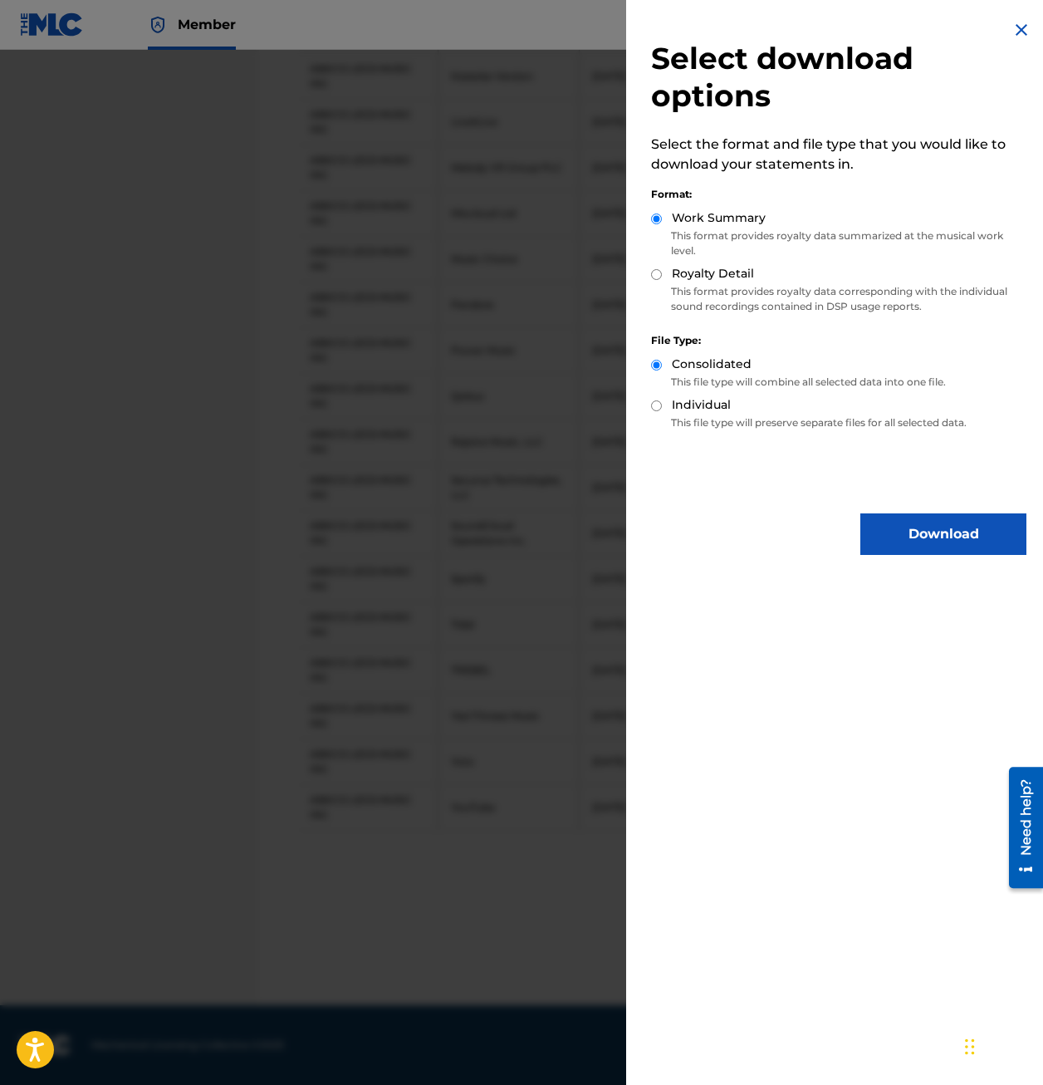
click at [654, 272] on div "Royalty Detail" at bounding box center [838, 274] width 375 height 19
click at [662, 282] on div "Royalty Detail" at bounding box center [838, 274] width 375 height 19
click at [656, 274] on div "Royalty Detail" at bounding box center [838, 274] width 375 height 19
click at [662, 272] on div "Royalty Detail" at bounding box center [838, 274] width 375 height 19
click at [655, 279] on input "Royalty Detail" at bounding box center [656, 274] width 11 height 11
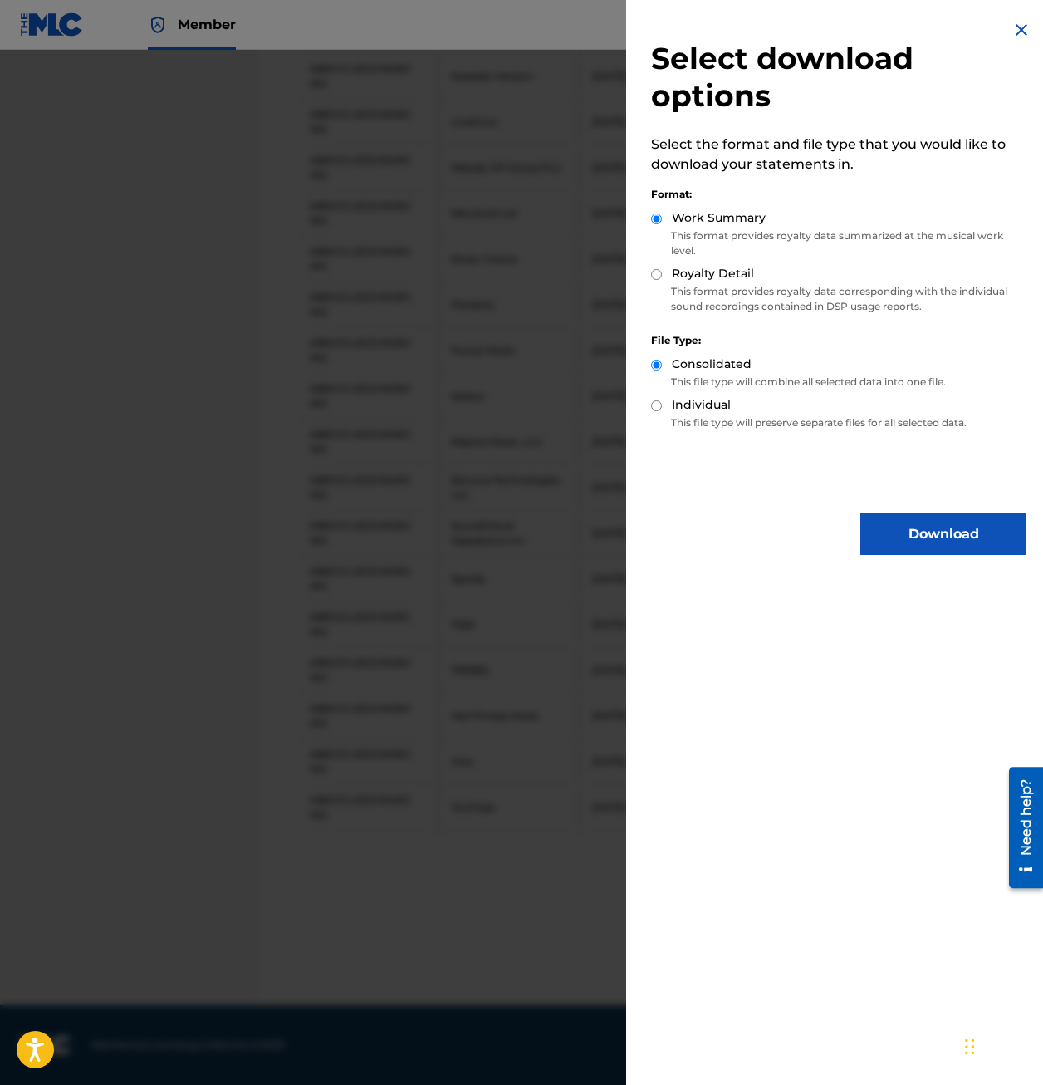
radio input "true"
click at [881, 531] on button "Download" at bounding box center [943, 534] width 166 height 42
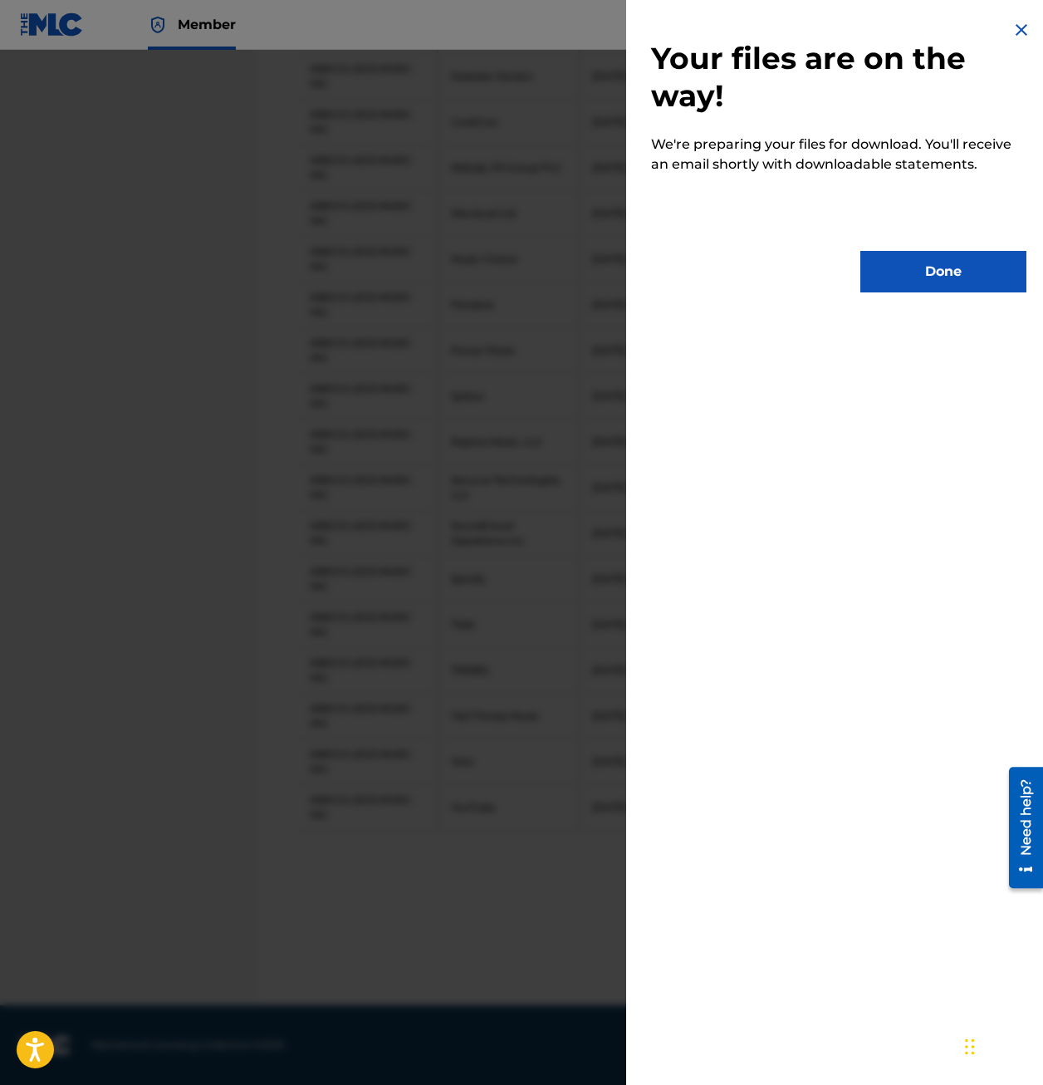
click at [914, 262] on button "Done" at bounding box center [943, 272] width 166 height 42
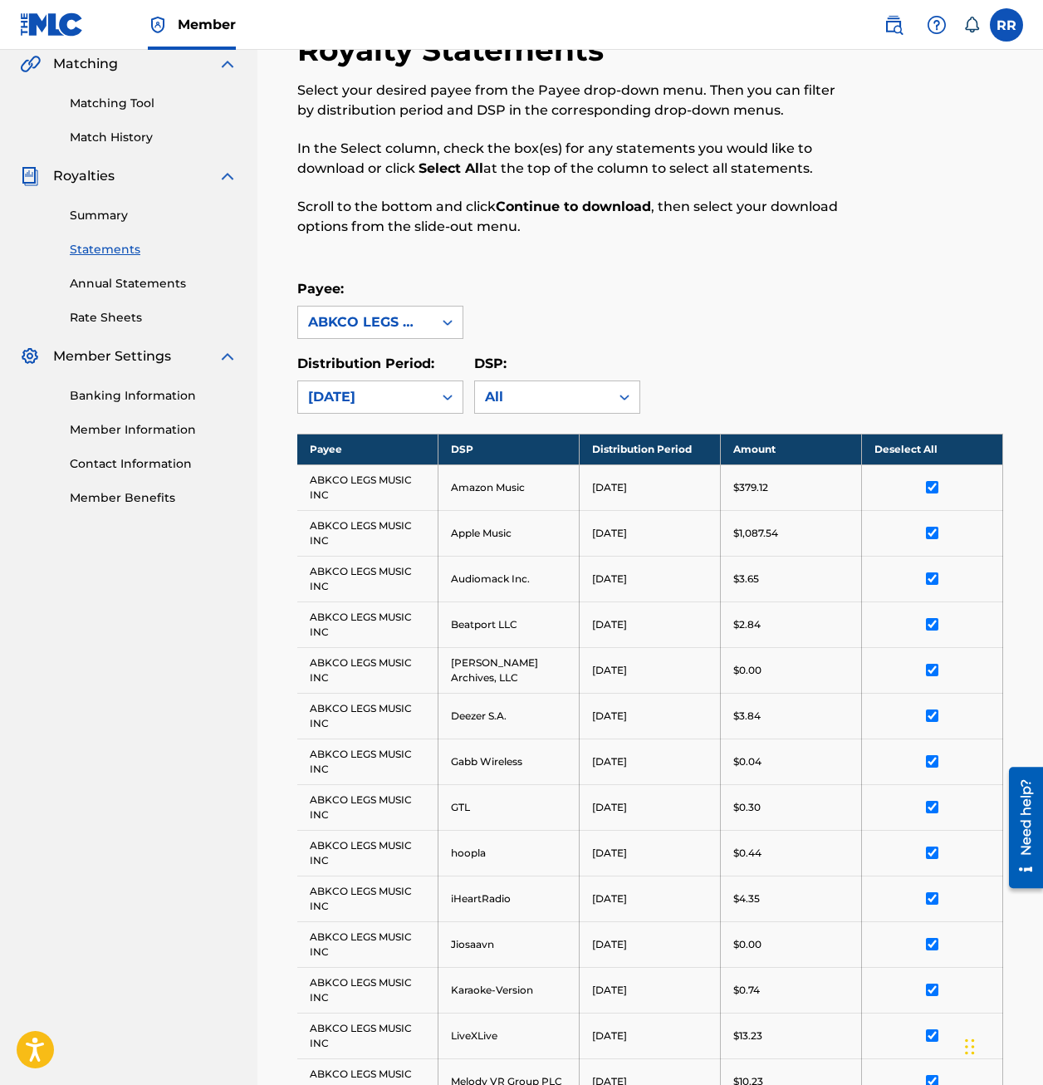
scroll to position [0, 0]
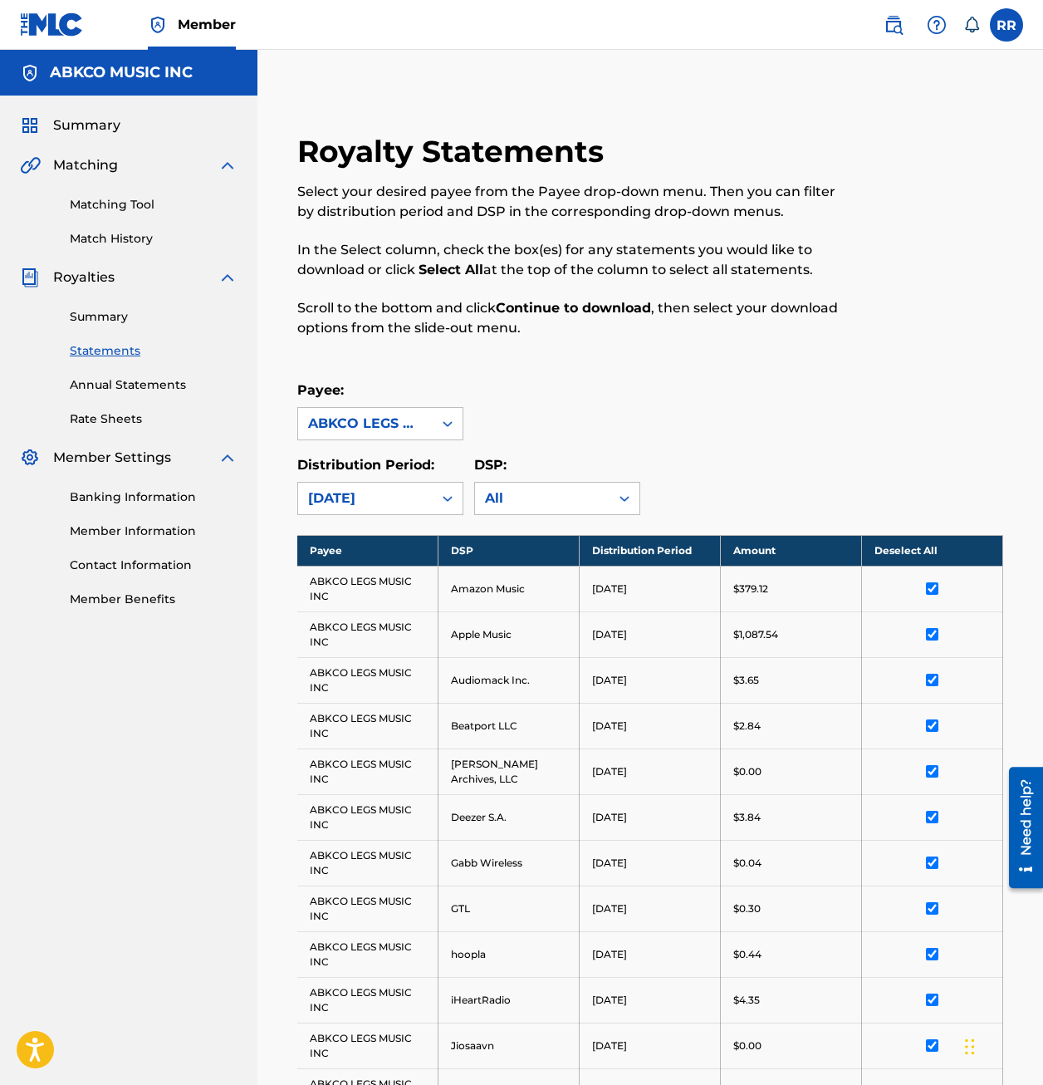
click at [119, 328] on div "Summary Statements Annual Statements Rate Sheets" at bounding box center [129, 357] width 218 height 140
click at [112, 315] on link "Summary" at bounding box center [154, 316] width 168 height 17
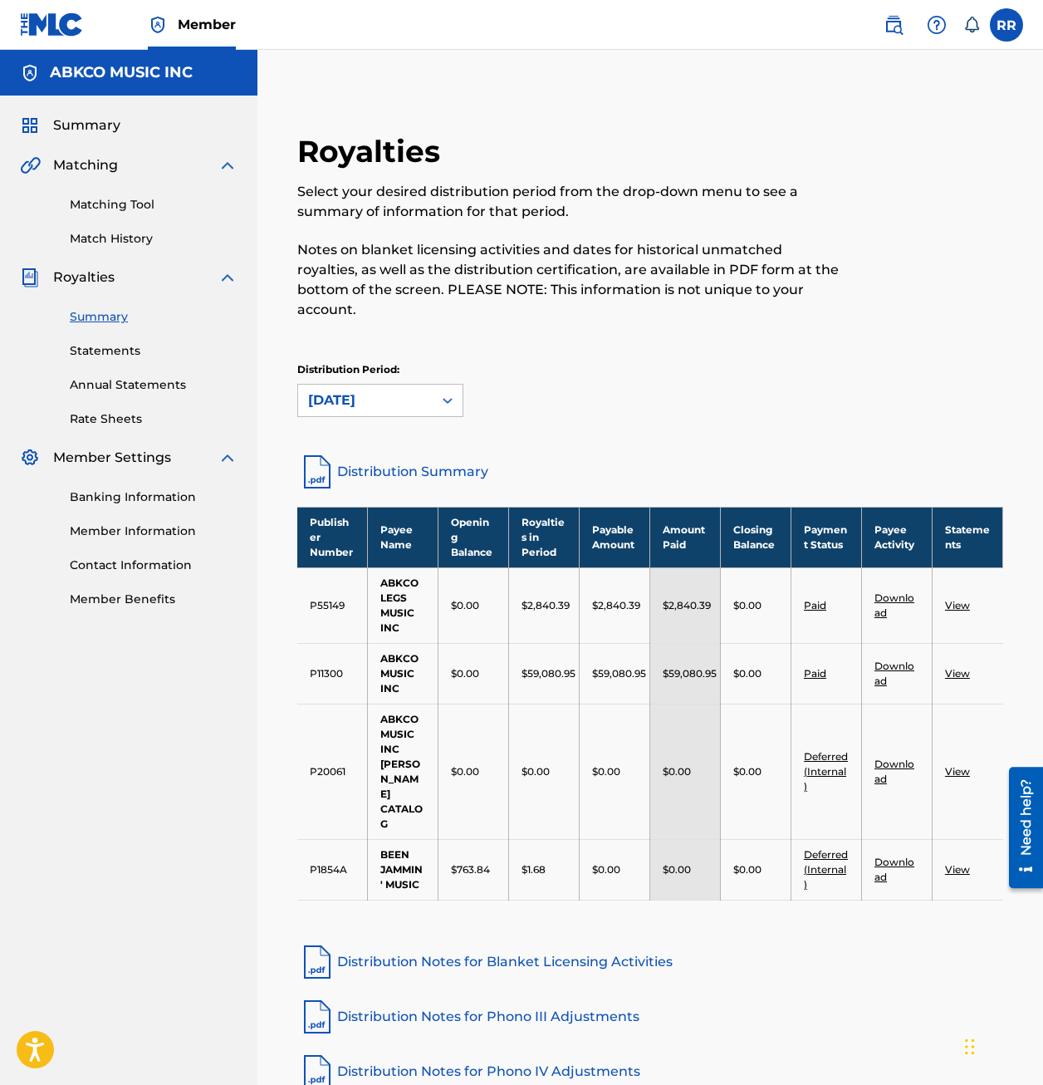
click at [885, 663] on link "Download" at bounding box center [895, 672] width 40 height 27
click at [894, 598] on link "Download" at bounding box center [895, 604] width 40 height 27
